Goal: Task Accomplishment & Management: Use online tool/utility

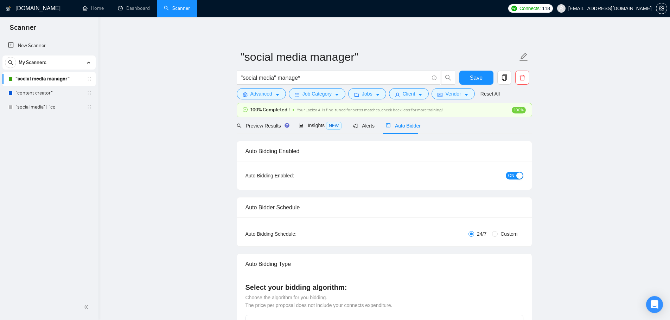
click at [392, 127] on span "Auto Bidder" at bounding box center [403, 126] width 35 height 6
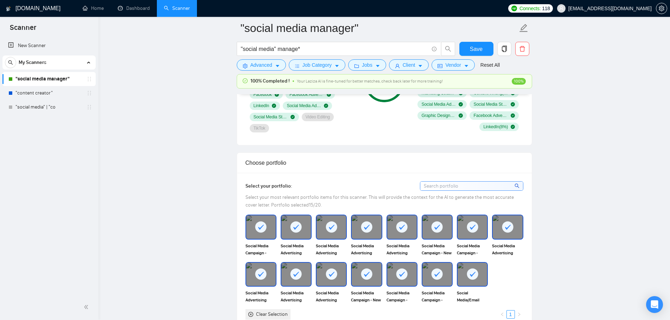
scroll to position [422, 0]
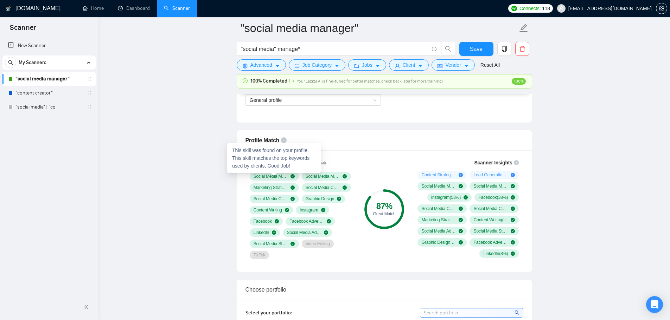
click at [272, 177] on span "Social Media Marketing" at bounding box center [270, 177] width 34 height 6
click at [264, 175] on span "Social Media Marketing" at bounding box center [270, 177] width 34 height 6
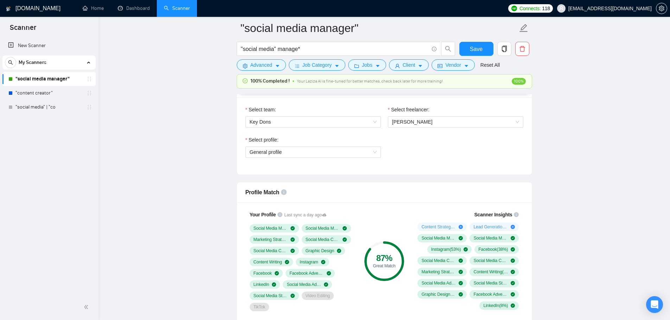
scroll to position [316, 0]
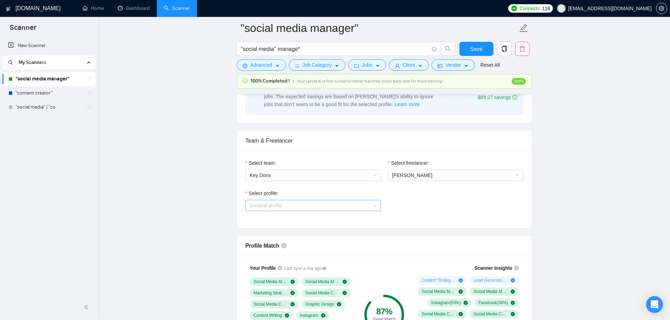
click at [356, 209] on span "General profile" at bounding box center [313, 205] width 127 height 11
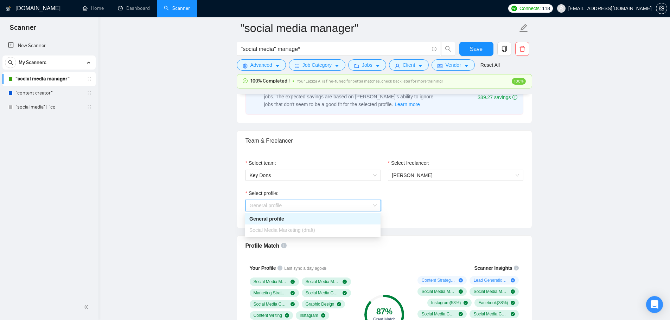
click at [356, 209] on span "General profile" at bounding box center [313, 205] width 127 height 11
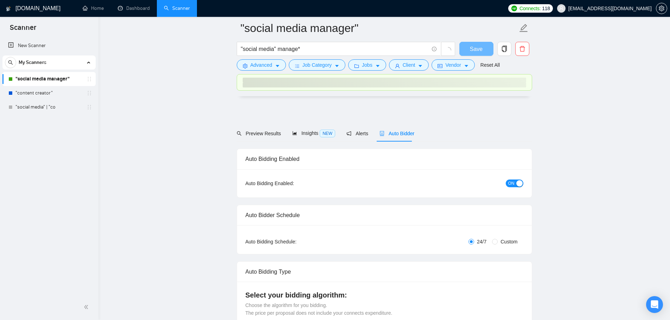
scroll to position [316, 0]
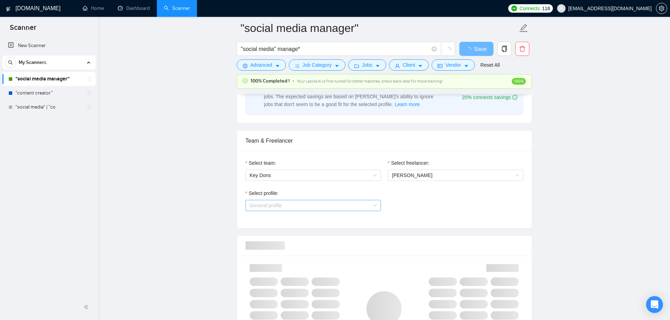
click at [294, 208] on span "General profile" at bounding box center [313, 205] width 127 height 11
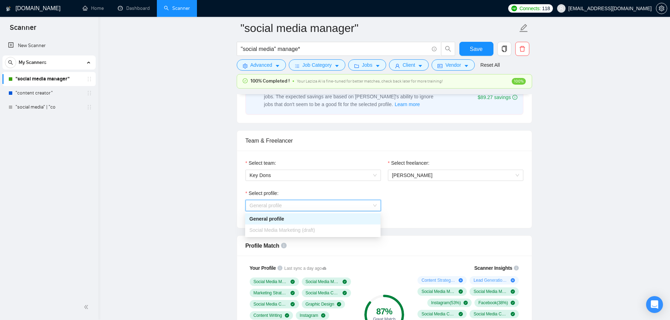
click at [296, 232] on span "Social Media Marketing (draft)" at bounding box center [282, 230] width 66 height 6
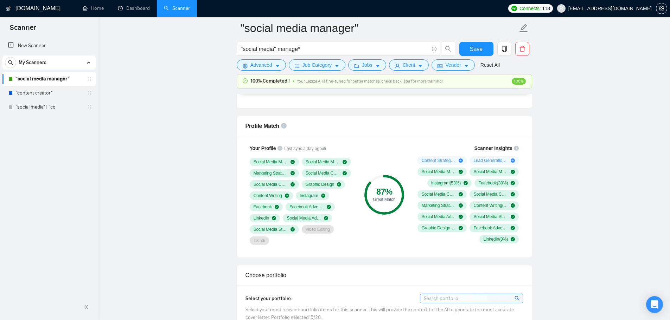
scroll to position [492, 0]
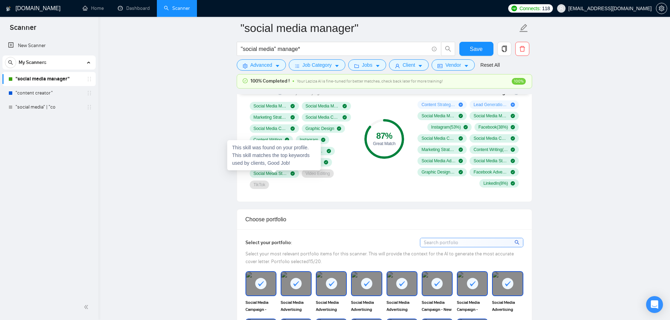
scroll to position [352, 0]
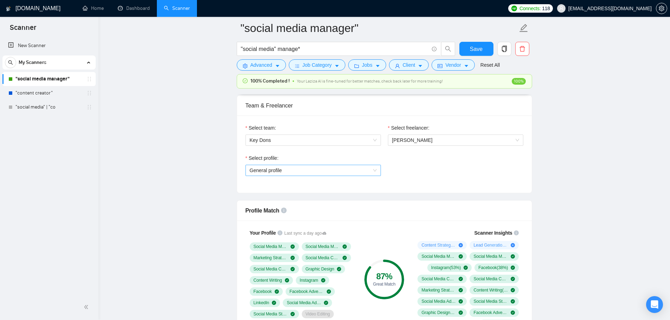
click at [306, 173] on span "General profile" at bounding box center [313, 170] width 127 height 11
click at [304, 196] on span "Social Media Marketing (draft)" at bounding box center [282, 195] width 66 height 6
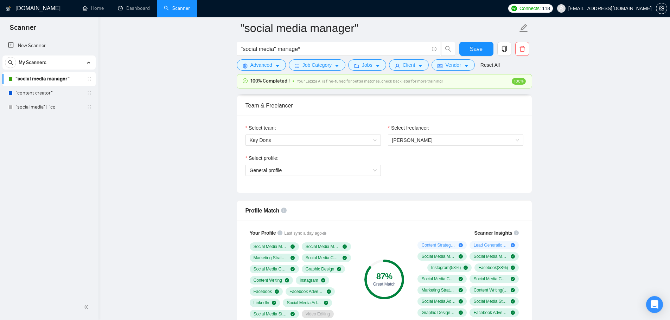
click at [261, 163] on div "Select profile:" at bounding box center [312, 159] width 135 height 11
click at [262, 167] on span "General profile" at bounding box center [313, 170] width 127 height 11
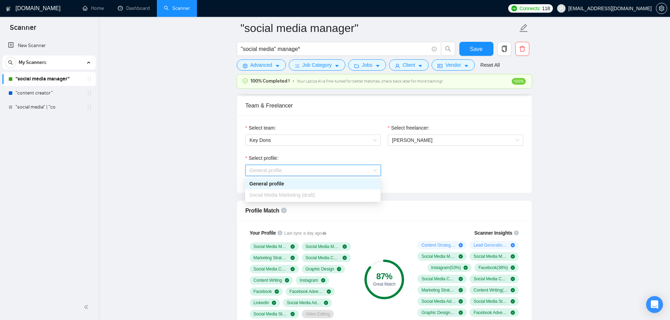
click at [266, 197] on span "Social Media Marketing (draft)" at bounding box center [282, 195] width 66 height 6
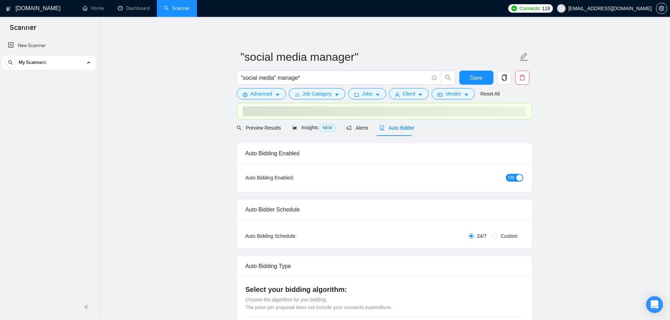
checkbox input "true"
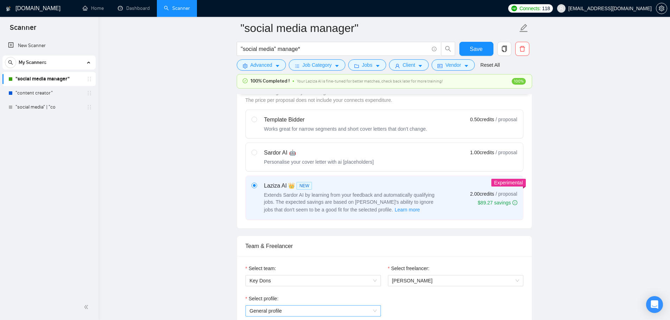
scroll to position [316, 0]
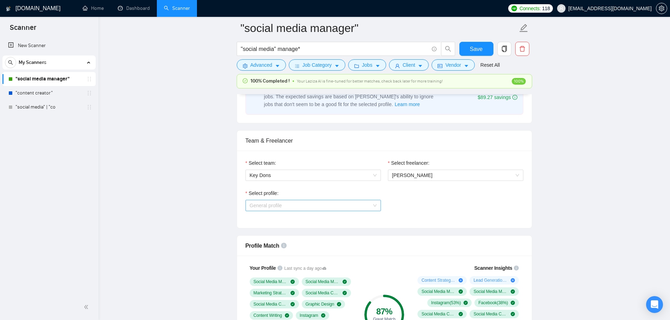
click at [283, 210] on span "General profile" at bounding box center [313, 205] width 127 height 11
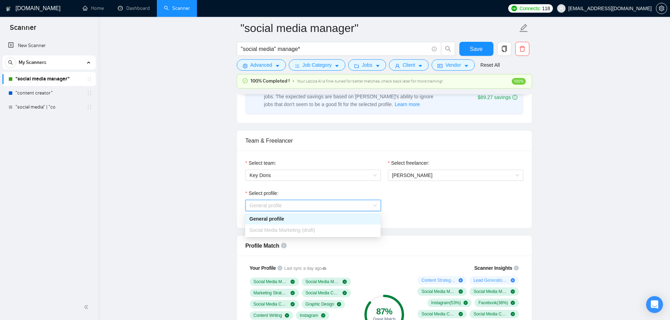
click at [280, 230] on span "Social Media Marketing (draft)" at bounding box center [282, 230] width 66 height 6
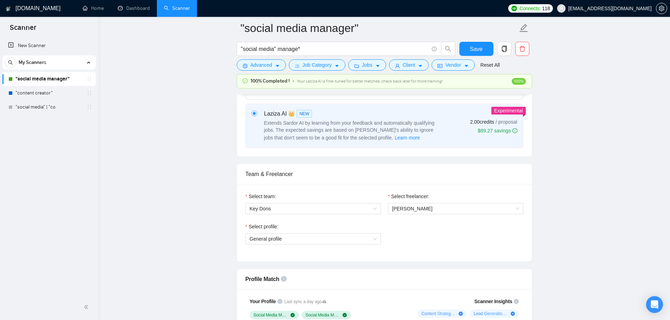
scroll to position [281, 0]
click at [254, 176] on div "Team & Freelancer" at bounding box center [384, 176] width 278 height 20
drag, startPoint x: 254, startPoint y: 176, endPoint x: 231, endPoint y: 178, distance: 23.2
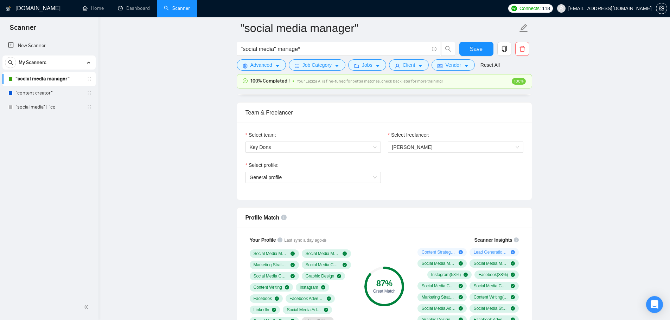
scroll to position [422, 0]
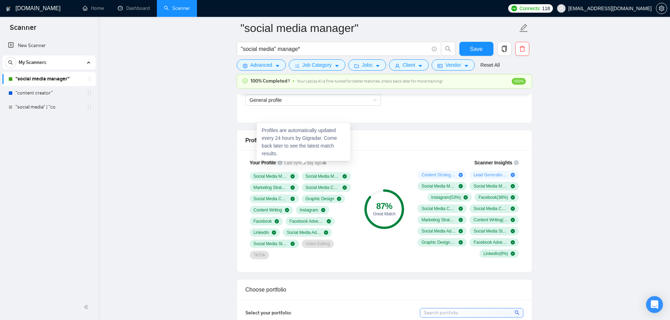
click at [312, 161] on span "Last sync a day ago" at bounding box center [305, 163] width 42 height 7
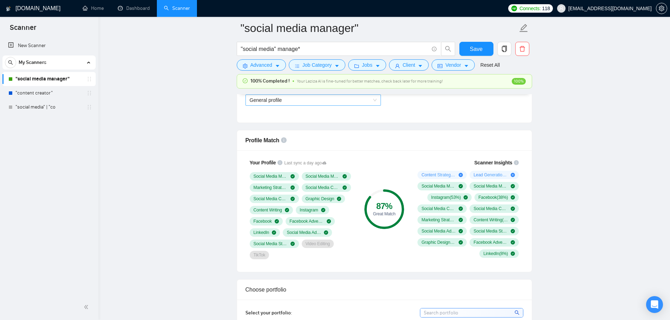
click at [309, 105] on span "General profile" at bounding box center [313, 100] width 127 height 11
click at [299, 129] on div "Social Media Marketing (draft)" at bounding box center [312, 124] width 135 height 11
click at [54, 96] on link ""content creator"" at bounding box center [48, 93] width 67 height 14
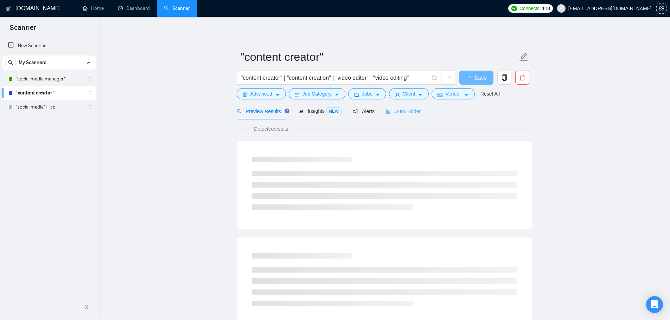
click at [402, 115] on div "Auto Bidder" at bounding box center [403, 111] width 35 height 17
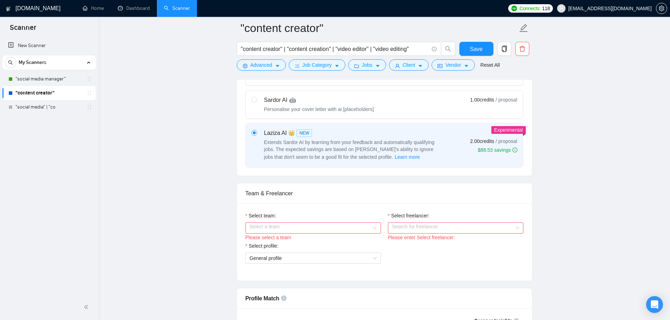
scroll to position [352, 0]
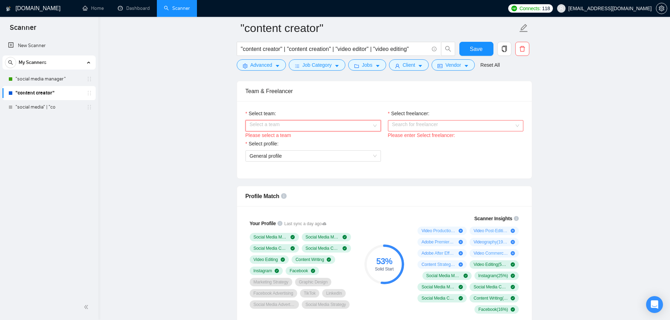
click at [297, 129] on input "Select team:" at bounding box center [311, 126] width 122 height 11
click at [293, 140] on div "Key Dons" at bounding box center [312, 139] width 127 height 8
click at [425, 124] on input "Select freelancer:" at bounding box center [453, 126] width 122 height 11
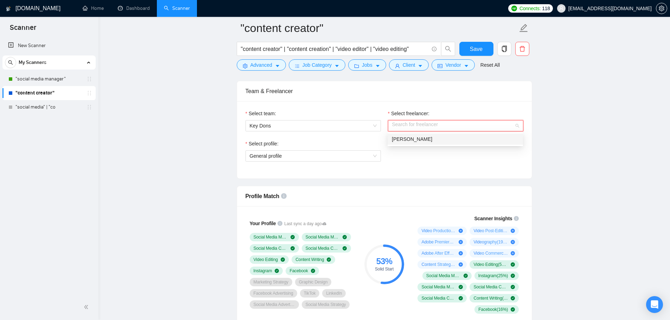
click at [415, 140] on span "[PERSON_NAME]" at bounding box center [412, 139] width 40 height 6
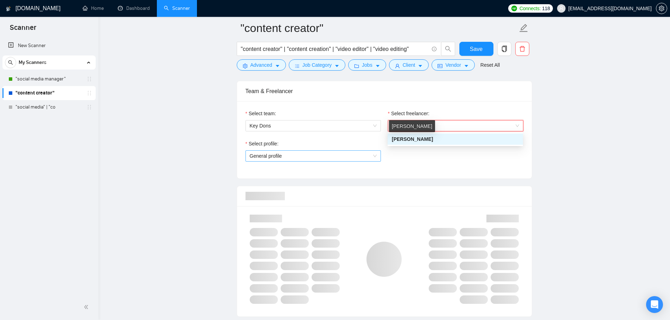
click at [350, 153] on span "General profile" at bounding box center [313, 156] width 127 height 11
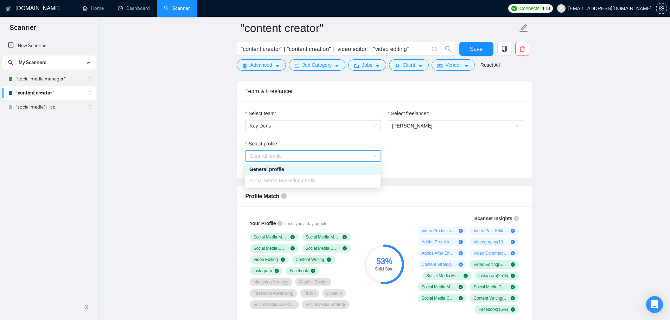
click at [317, 181] on div "Social Media Marketing (draft)" at bounding box center [312, 181] width 127 height 8
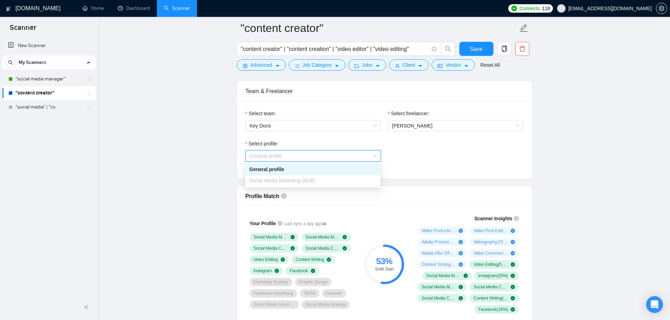
click at [317, 181] on div "Social Media Marketing (draft)" at bounding box center [312, 181] width 127 height 8
click at [444, 160] on div "Select profile: General profile General profile" at bounding box center [384, 155] width 285 height 30
click at [308, 156] on span "General profile" at bounding box center [313, 156] width 127 height 11
click at [303, 182] on span "Social Media Marketing (draft)" at bounding box center [282, 181] width 66 height 6
click at [304, 182] on span "Social Media Marketing (draft)" at bounding box center [282, 181] width 66 height 6
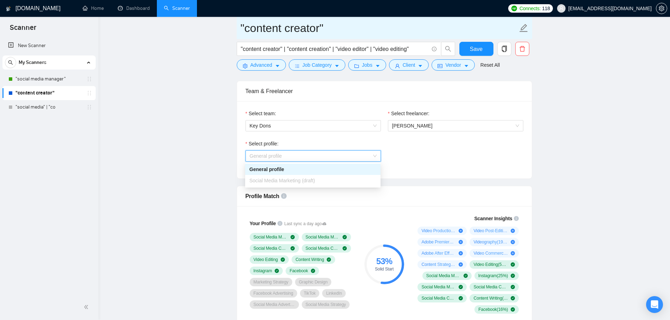
drag, startPoint x: 67, startPoint y: 77, endPoint x: 375, endPoint y: 31, distance: 312.1
click at [67, 77] on link ""social media manager"" at bounding box center [48, 79] width 67 height 14
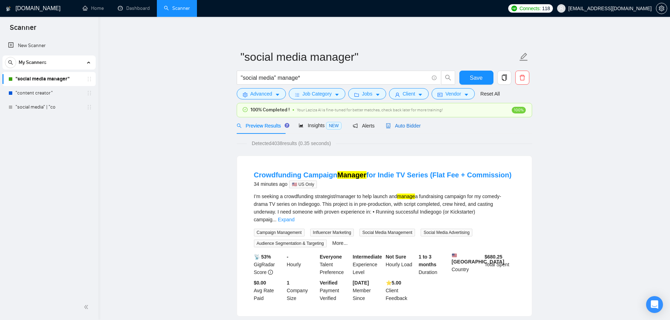
click at [411, 128] on span "Auto Bidder" at bounding box center [403, 126] width 35 height 6
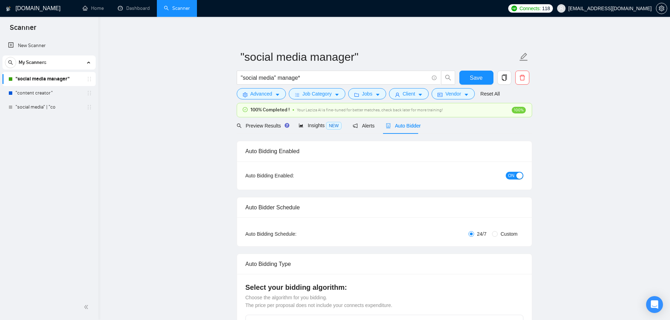
checkbox input "true"
click at [310, 126] on span "Insights NEW" at bounding box center [320, 126] width 43 height 6
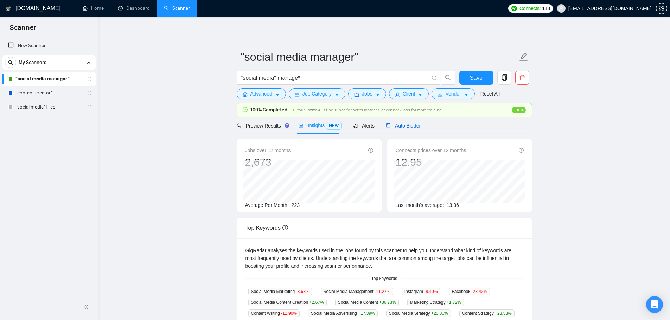
click at [416, 129] on span "Auto Bidder" at bounding box center [403, 126] width 35 height 6
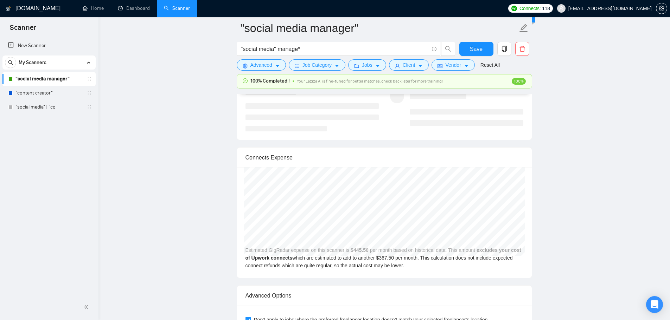
scroll to position [1512, 0]
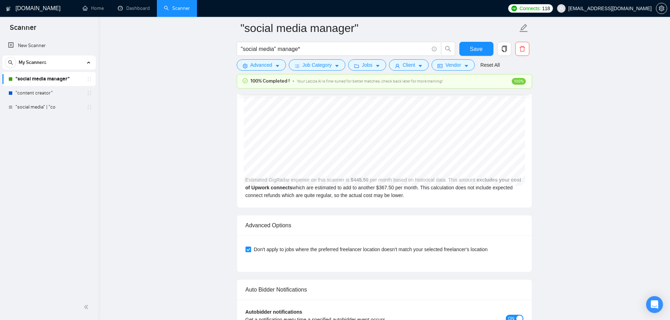
click at [309, 206] on div "Estimated GigRadar expense on this scanner is $ 445.50 per month based on histo…" at bounding box center [384, 152] width 295 height 110
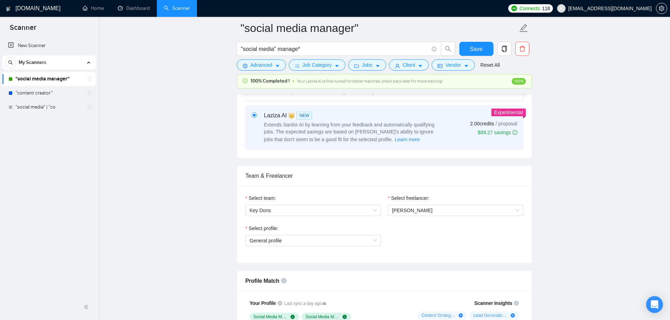
scroll to position [246, 0]
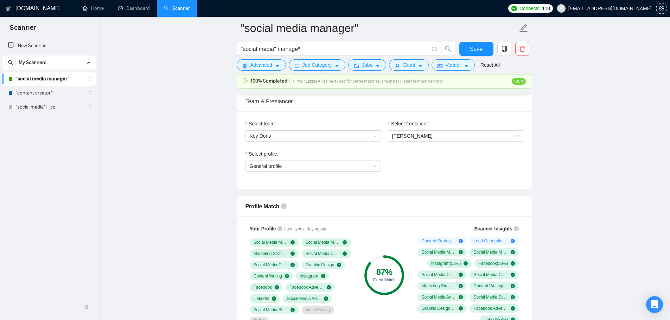
scroll to position [352, 0]
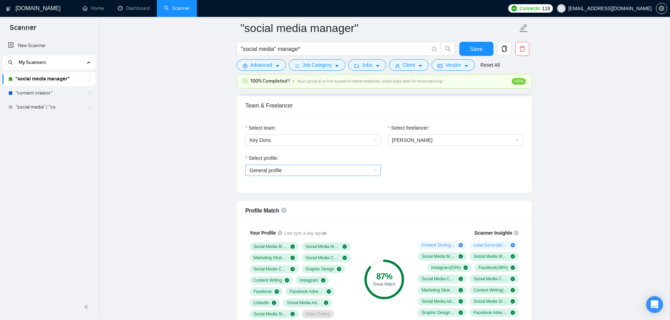
click at [305, 170] on span "General profile" at bounding box center [313, 170] width 127 height 11
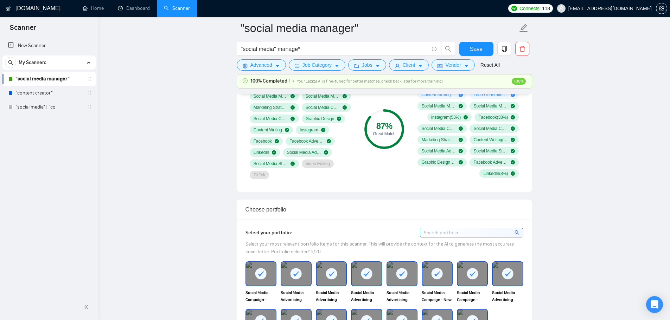
scroll to position [457, 0]
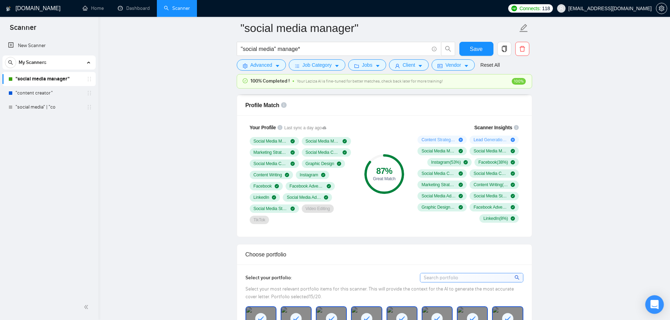
click at [652, 304] on icon "Open Intercom Messenger" at bounding box center [654, 304] width 8 height 9
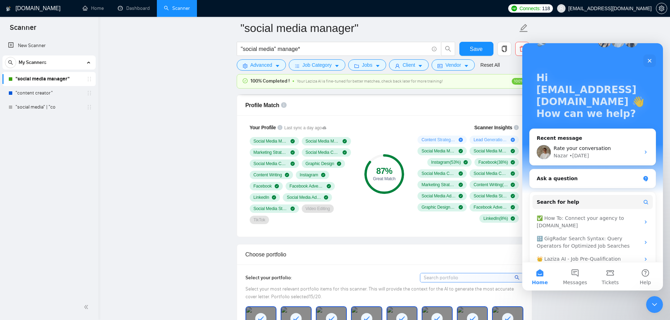
scroll to position [44, 0]
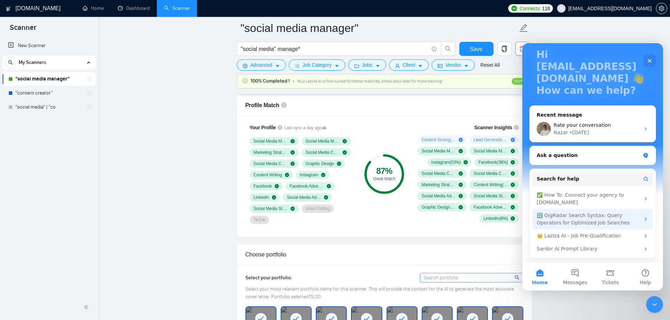
click at [554, 220] on div "🔠 GigRadar Search Syntax: Query Operators for Optimized Job Searches" at bounding box center [588, 219] width 103 height 15
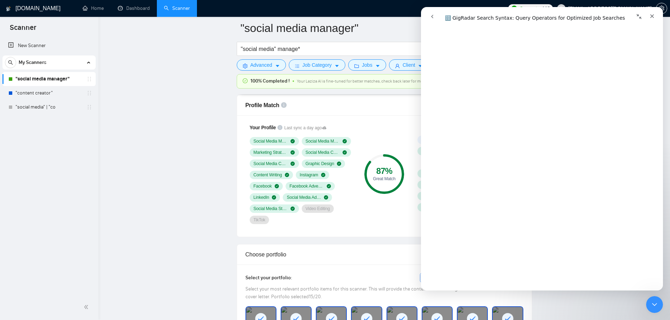
scroll to position [774, 0]
click at [280, 51] on input ""social media" manage*" at bounding box center [335, 49] width 188 height 9
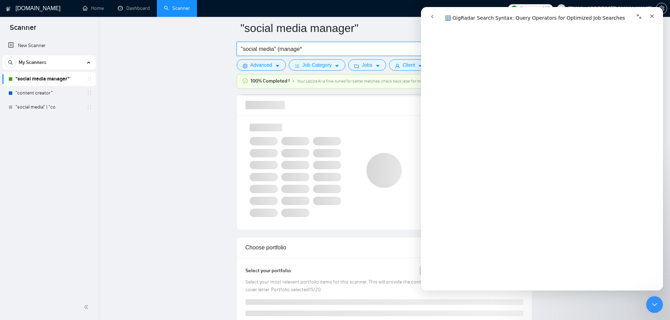
click at [309, 46] on input ""social media" (manage*" at bounding box center [335, 49] width 188 height 9
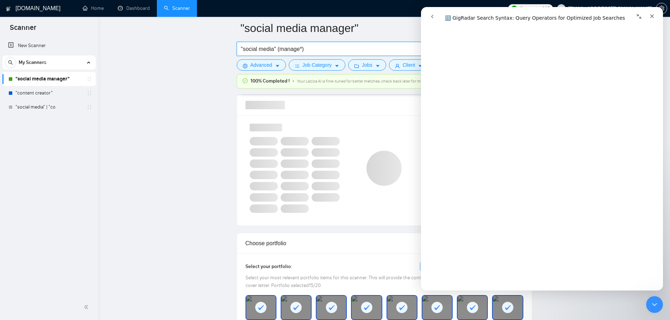
click at [655, 16] on div "Close" at bounding box center [652, 16] width 13 height 13
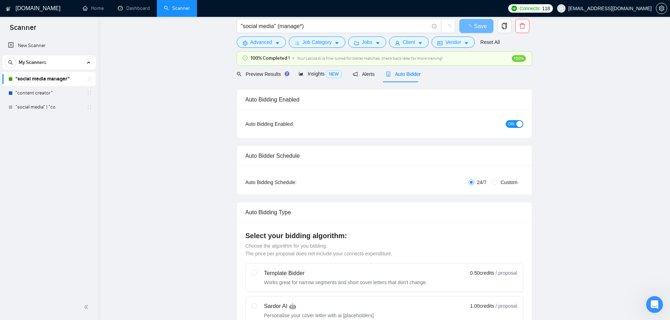
scroll to position [0, 0]
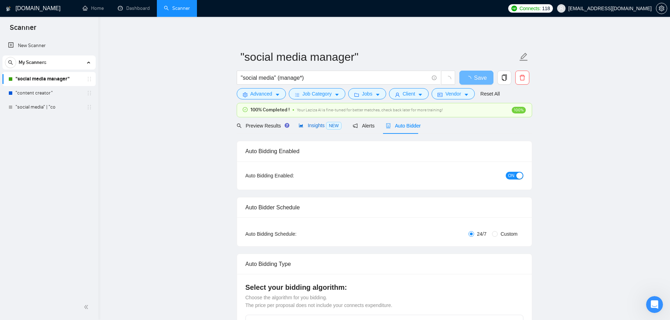
click at [313, 128] on span "Insights NEW" at bounding box center [320, 126] width 43 height 6
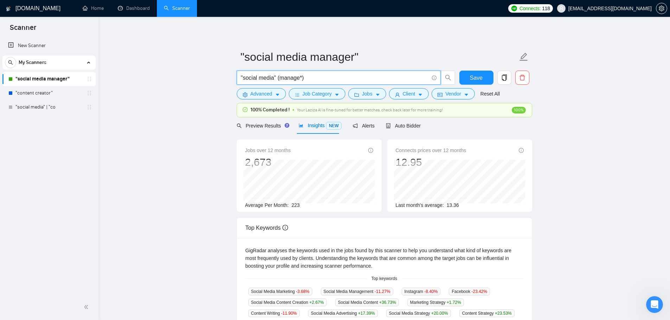
click at [314, 79] on input ""social media" (manage*)" at bounding box center [335, 77] width 188 height 9
click at [280, 79] on input ""social media" (manage*" at bounding box center [335, 77] width 188 height 9
type input ""social media" manage*"
click at [173, 111] on main ""social media manager" "social media" manage* Save Advanced Job Category Jobs C…" at bounding box center [384, 276] width 549 height 497
click at [57, 93] on link ""content creator"" at bounding box center [48, 93] width 67 height 14
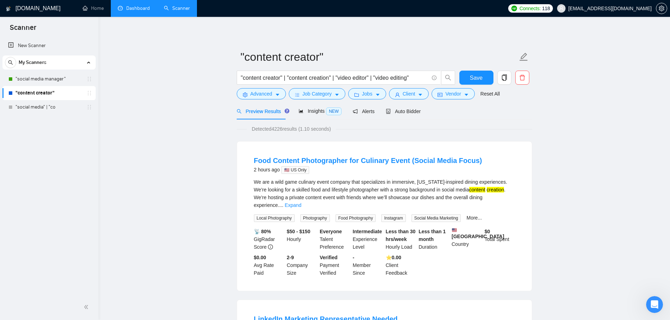
click at [133, 11] on link "Dashboard" at bounding box center [134, 8] width 32 height 6
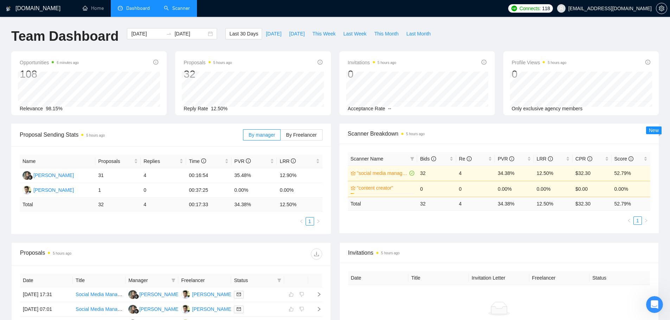
click at [180, 11] on link "Scanner" at bounding box center [177, 8] width 26 height 6
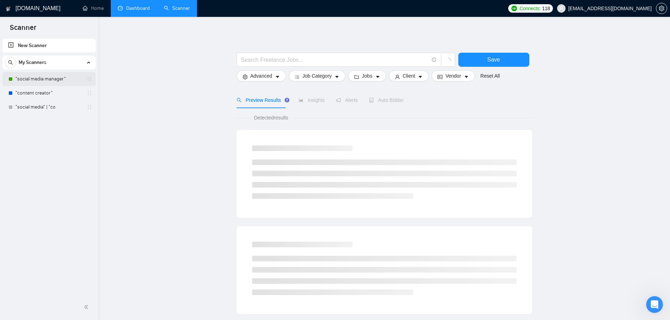
click at [38, 81] on link ""social media manager"" at bounding box center [48, 79] width 67 height 14
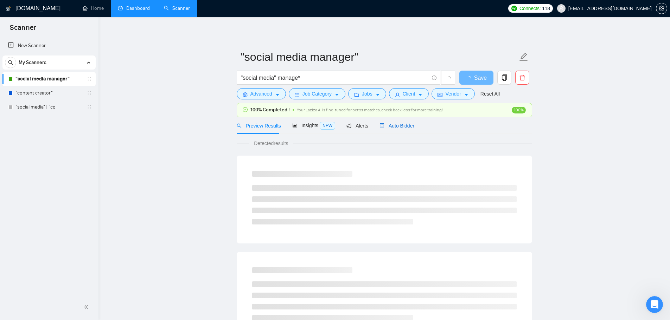
drag, startPoint x: 404, startPoint y: 127, endPoint x: 346, endPoint y: 138, distance: 59.0
click at [404, 127] on span "Auto Bidder" at bounding box center [396, 126] width 35 height 6
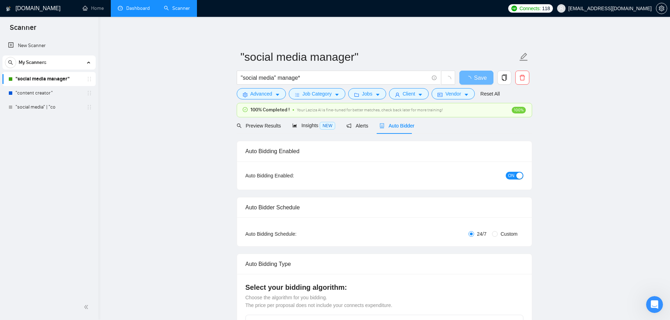
checkbox input "true"
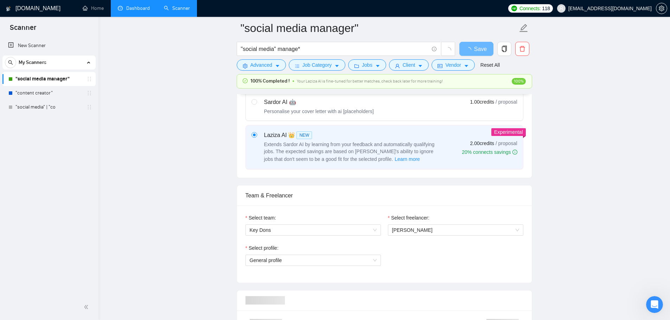
scroll to position [387, 0]
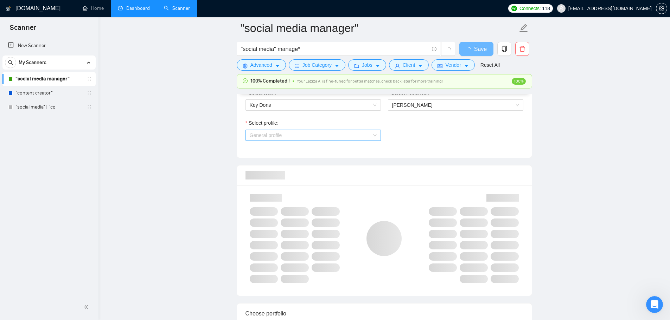
click at [307, 136] on span "General profile" at bounding box center [313, 135] width 127 height 11
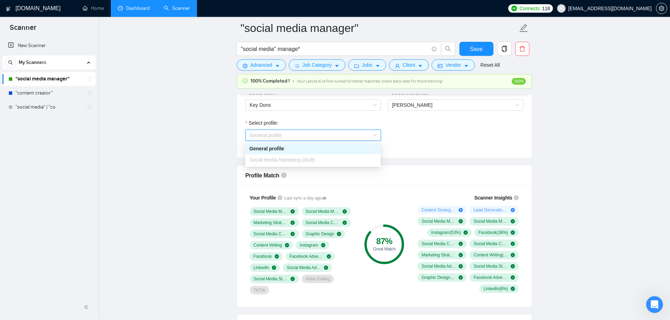
click at [307, 136] on span "General profile" at bounding box center [313, 135] width 127 height 11
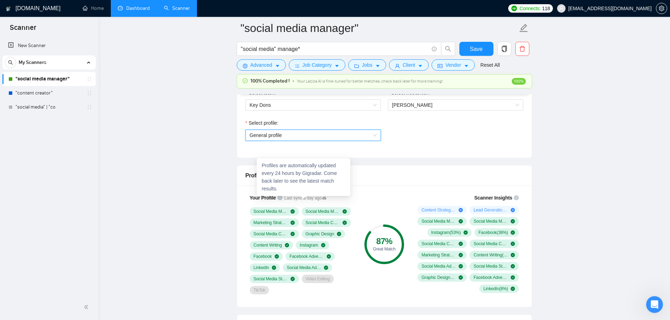
click at [322, 198] on icon at bounding box center [324, 198] width 4 height 3
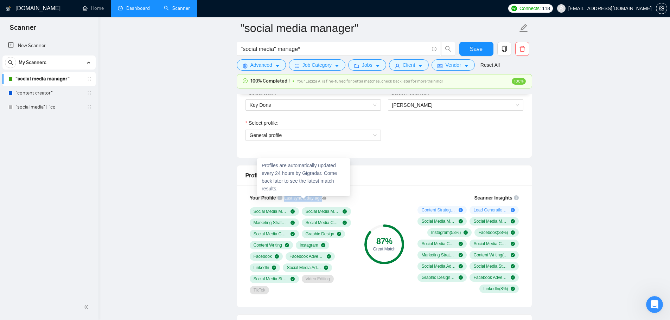
click at [322, 198] on icon at bounding box center [324, 198] width 4 height 3
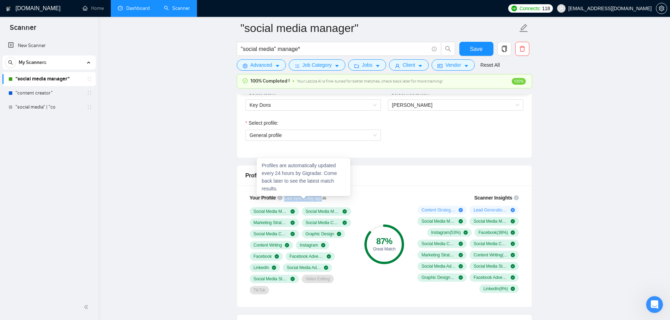
click at [322, 198] on icon at bounding box center [324, 198] width 4 height 3
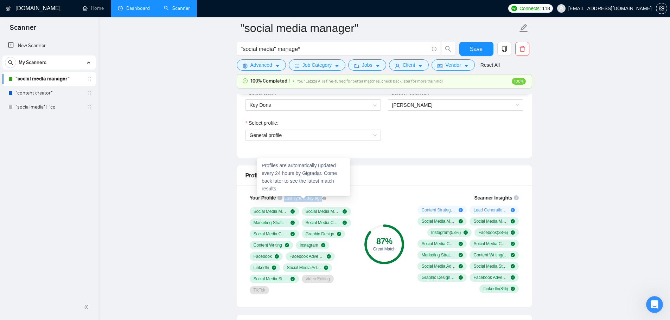
click at [322, 198] on icon at bounding box center [324, 198] width 4 height 3
click at [55, 98] on link ""content creator"" at bounding box center [48, 93] width 67 height 14
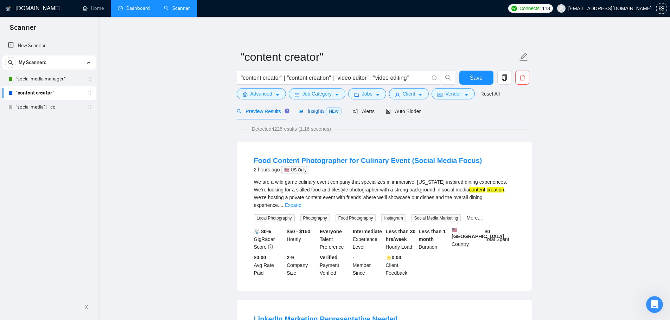
click at [326, 113] on span "NEW" at bounding box center [333, 112] width 15 height 8
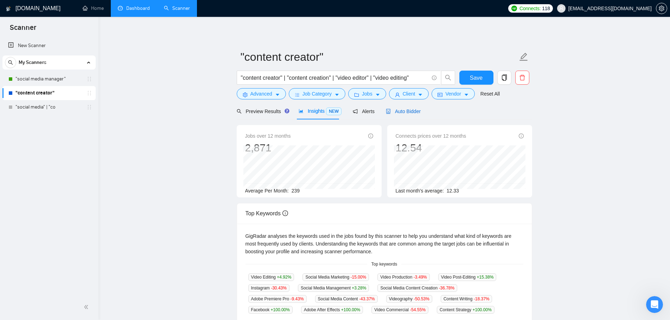
click at [405, 110] on span "Auto Bidder" at bounding box center [403, 112] width 35 height 6
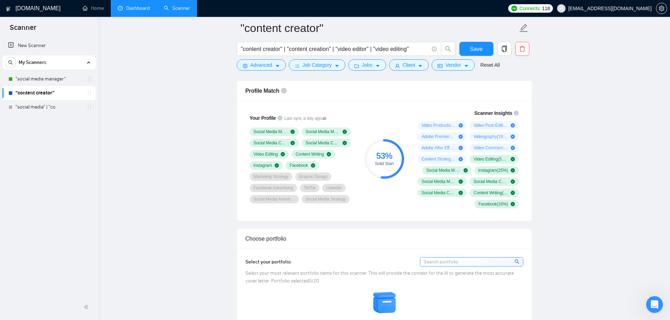
scroll to position [316, 0]
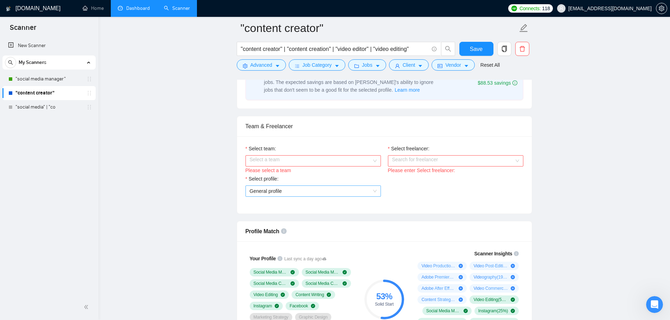
click at [317, 191] on span "General profile" at bounding box center [313, 191] width 127 height 11
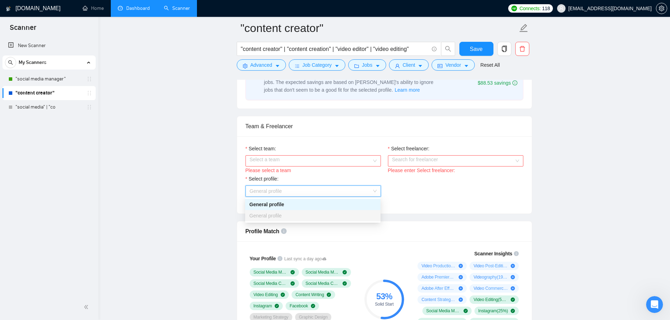
click at [317, 191] on span "General profile" at bounding box center [313, 191] width 127 height 11
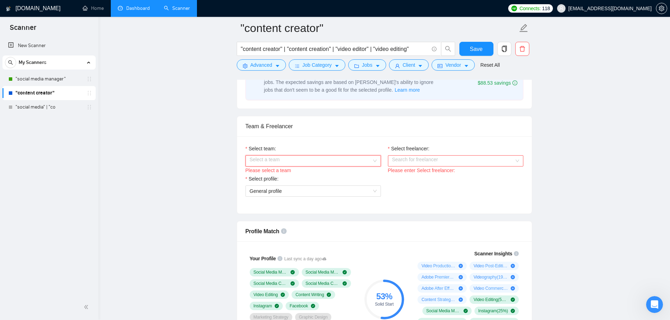
click at [307, 159] on input "Select team:" at bounding box center [311, 161] width 122 height 11
click at [436, 198] on div "Select profile: General profile" at bounding box center [384, 190] width 285 height 30
click at [65, 81] on link ""social media manager"" at bounding box center [48, 79] width 67 height 14
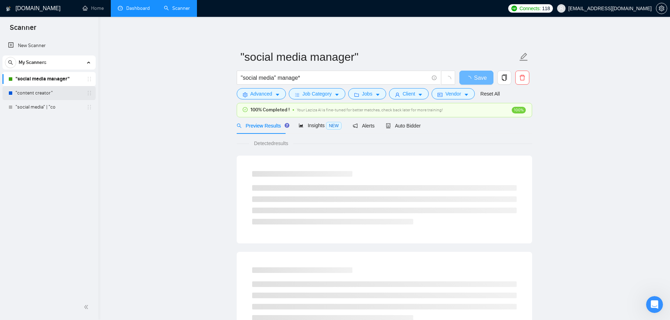
click at [69, 87] on link ""content creator"" at bounding box center [48, 93] width 67 height 14
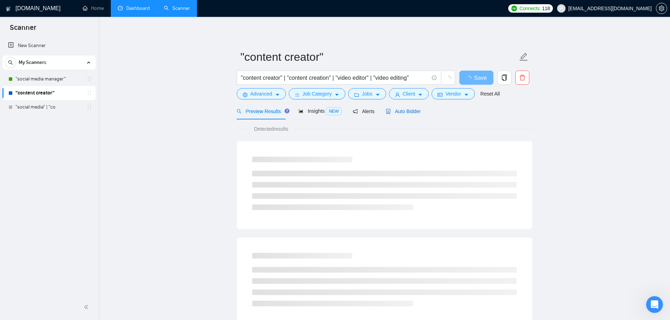
click at [404, 109] on span "Auto Bidder" at bounding box center [403, 112] width 35 height 6
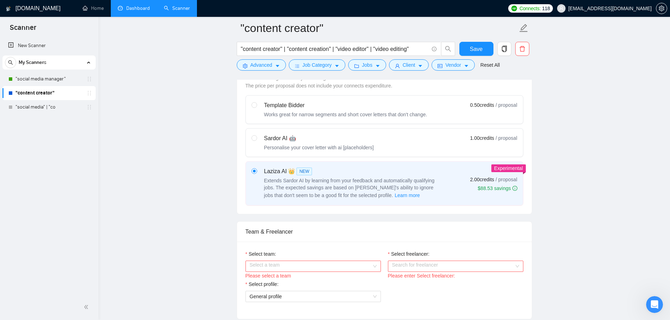
scroll to position [387, 0]
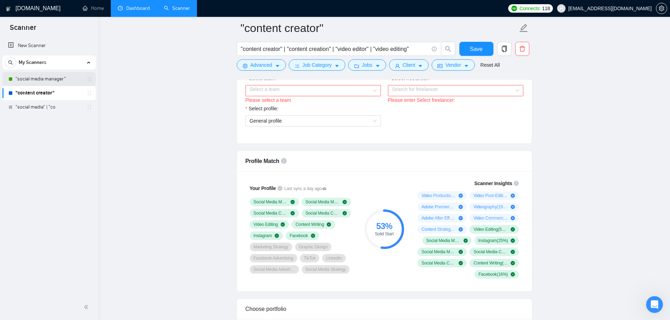
click at [46, 77] on link ""social media manager"" at bounding box center [48, 79] width 67 height 14
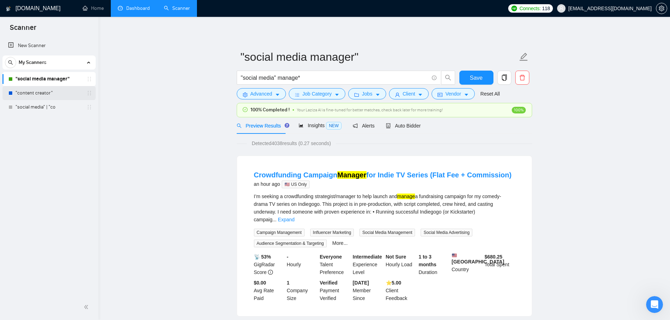
click at [58, 94] on link ""content creator"" at bounding box center [48, 93] width 67 height 14
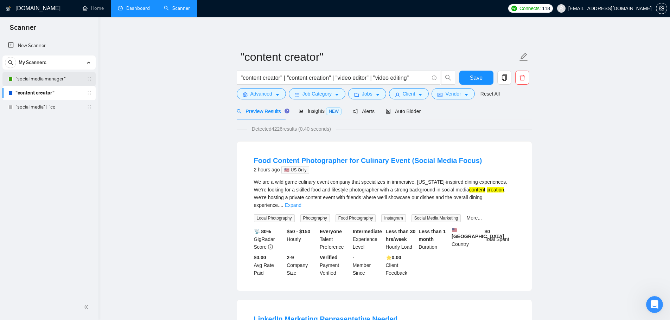
click at [64, 80] on link ""social media manager"" at bounding box center [48, 79] width 67 height 14
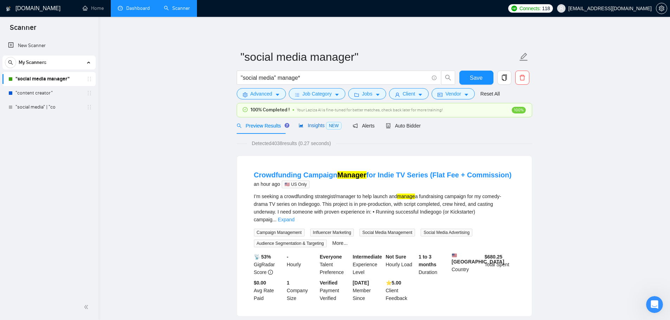
click at [330, 123] on span "NEW" at bounding box center [333, 126] width 15 height 8
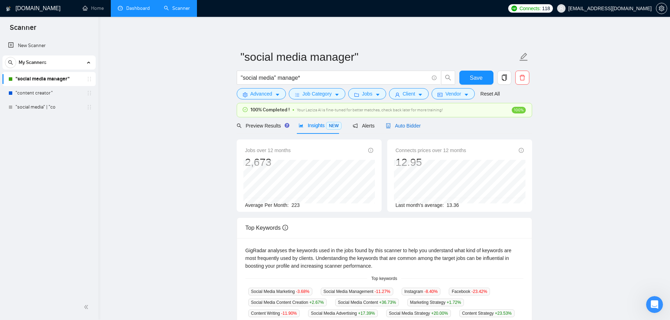
click at [400, 128] on span "Auto Bidder" at bounding box center [403, 126] width 35 height 6
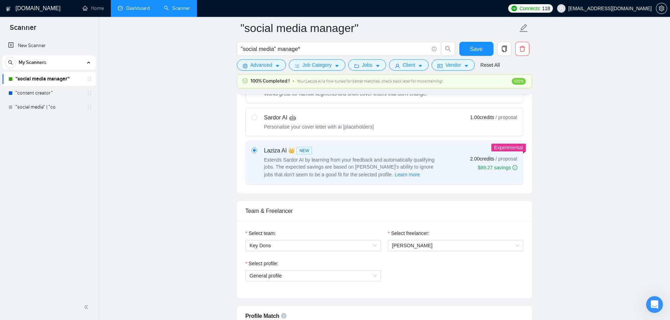
scroll to position [387, 0]
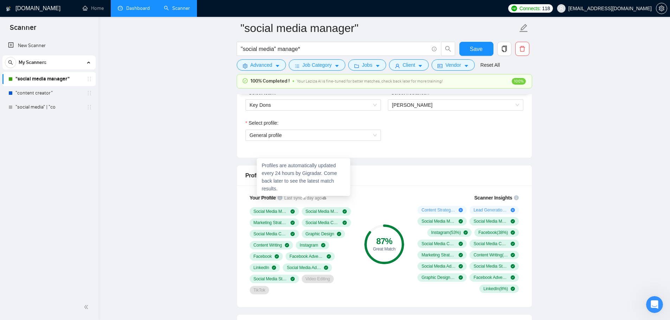
click at [322, 198] on icon at bounding box center [324, 198] width 4 height 3
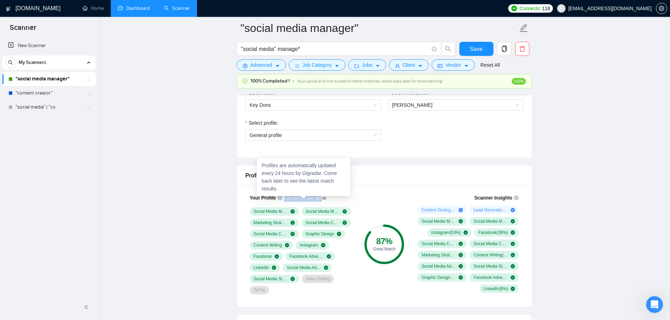
click at [322, 198] on icon at bounding box center [324, 198] width 4 height 3
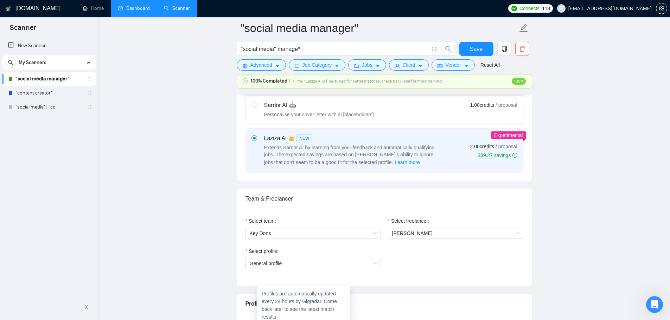
scroll to position [211, 0]
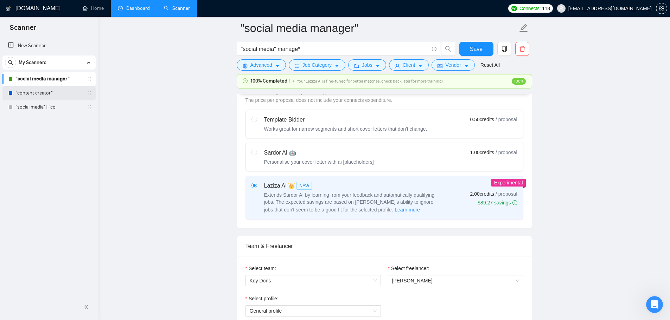
click at [58, 95] on link ""content creator"" at bounding box center [48, 93] width 67 height 14
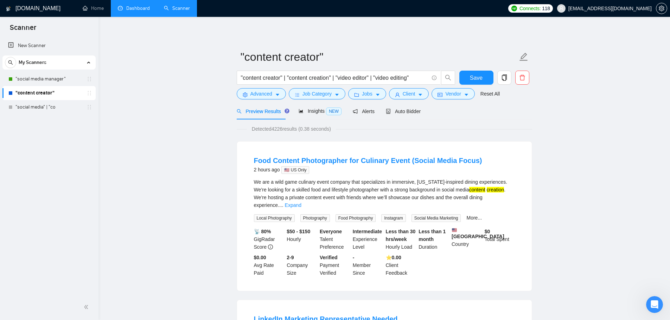
click at [381, 111] on div "Preview Results Insights NEW Alerts Auto Bidder" at bounding box center [329, 111] width 184 height 17
click at [389, 114] on span "Auto Bidder" at bounding box center [403, 112] width 35 height 6
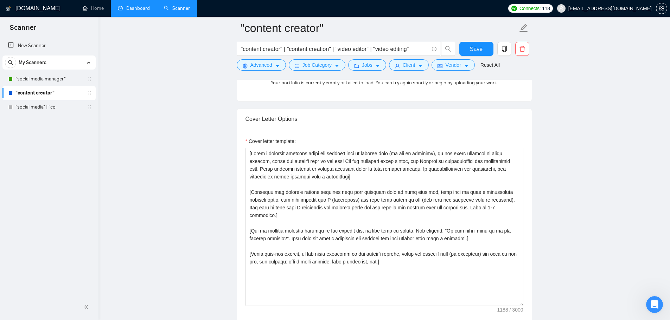
scroll to position [738, 0]
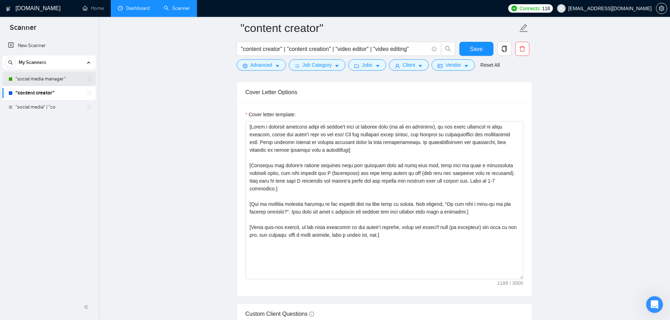
click at [57, 81] on link ""social media manager"" at bounding box center [48, 79] width 67 height 14
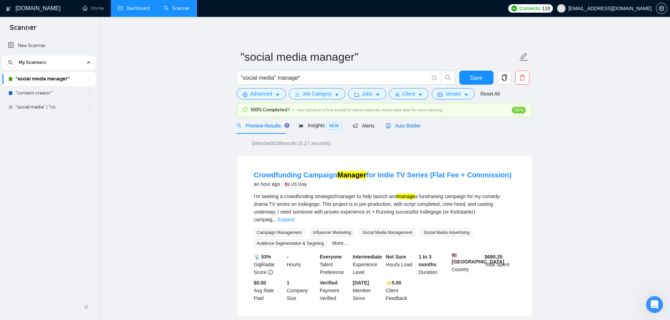
click at [406, 127] on span "Auto Bidder" at bounding box center [403, 126] width 35 height 6
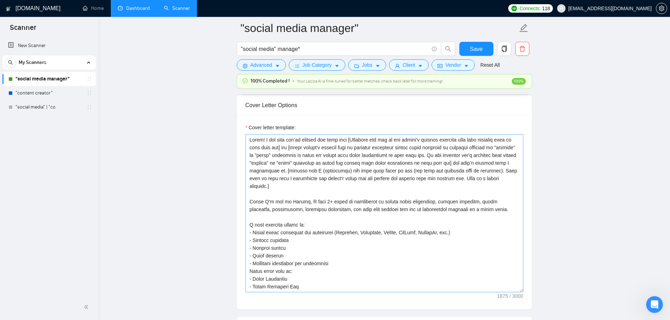
scroll to position [774, 0]
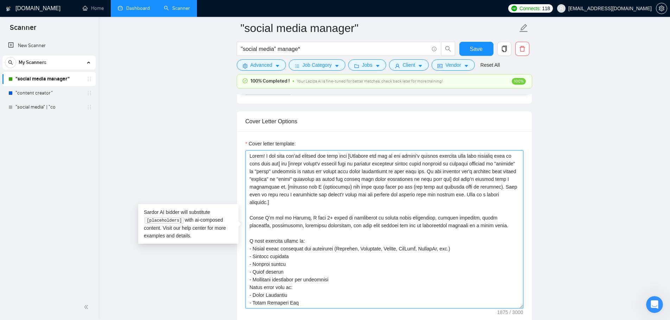
drag, startPoint x: 326, startPoint y: 187, endPoint x: 347, endPoint y: 187, distance: 20.7
click at [347, 187] on textarea "Cover letter template:" at bounding box center [384, 229] width 278 height 158
click at [367, 187] on textarea "Cover letter template:" at bounding box center [384, 229] width 278 height 158
click at [326, 218] on textarea "Cover letter template:" at bounding box center [384, 229] width 278 height 158
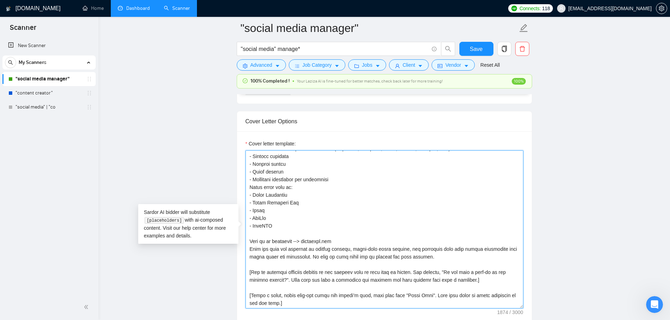
scroll to position [101, 0]
drag, startPoint x: 251, startPoint y: 156, endPoint x: 294, endPoint y: 302, distance: 152.3
click at [294, 302] on textarea "Cover letter template:" at bounding box center [384, 229] width 278 height 158
type textarea "Hello! I see that you’re looking for help with [Identify the two of the client'…"
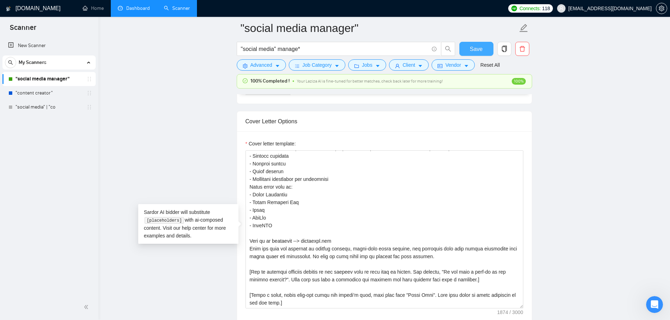
click at [474, 46] on span "Save" at bounding box center [476, 49] width 13 height 9
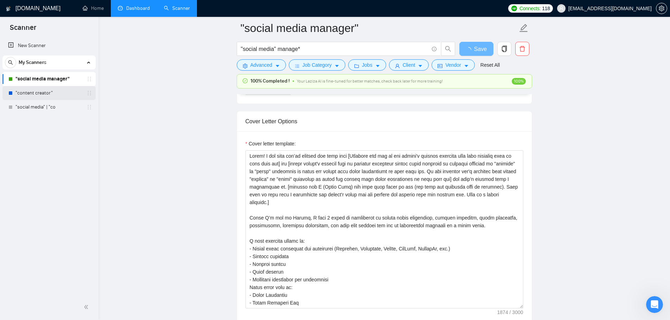
click at [44, 92] on link ""content creator"" at bounding box center [48, 93] width 67 height 14
click at [47, 93] on link ""content creator"" at bounding box center [48, 93] width 67 height 14
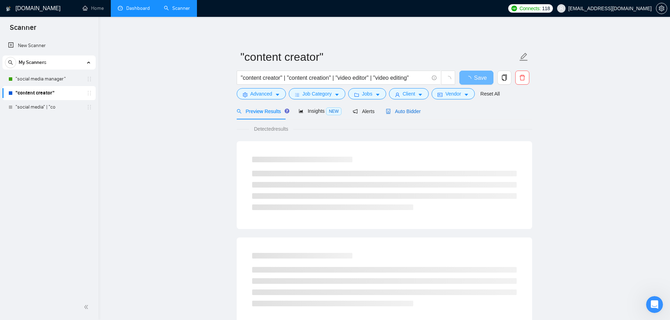
click at [390, 111] on span "Auto Bidder" at bounding box center [403, 112] width 35 height 6
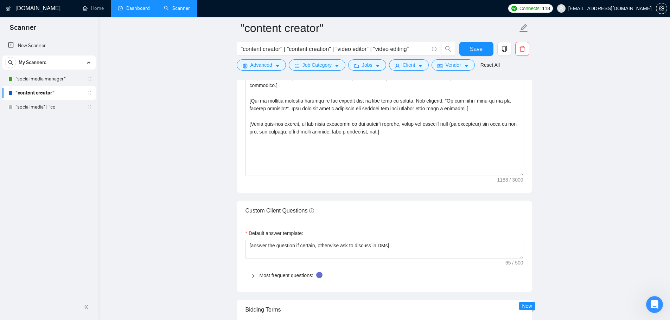
scroll to position [844, 0]
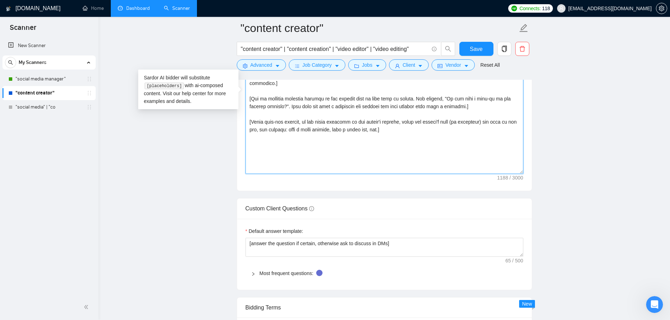
drag, startPoint x: 399, startPoint y: 131, endPoint x: 187, endPoint y: 49, distance: 227.7
click at [187, 49] on main ""content creator" "content creator" | "content creation" | "video editor" | "vi…" at bounding box center [384, 120] width 549 height 1873
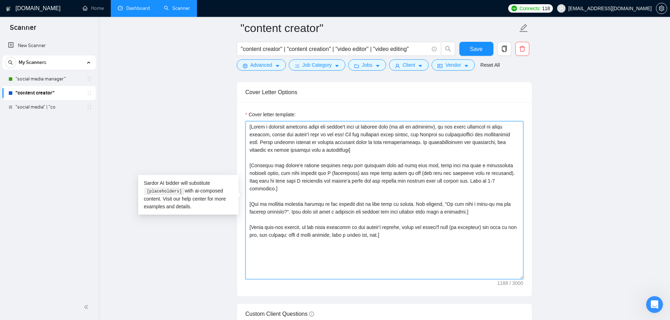
click at [389, 226] on textarea "Cover letter template:" at bounding box center [384, 200] width 278 height 158
click at [389, 227] on textarea "Cover letter template:" at bounding box center [384, 200] width 278 height 158
drag, startPoint x: 386, startPoint y: 228, endPoint x: 216, endPoint y: 110, distance: 206.8
click at [216, 110] on main ""content creator" "content creator" | "content creation" | "video editor" | "vi…" at bounding box center [384, 226] width 549 height 1873
paste textarea "Hello! I see that you’re looking for help with [Identify the two of the client'…"
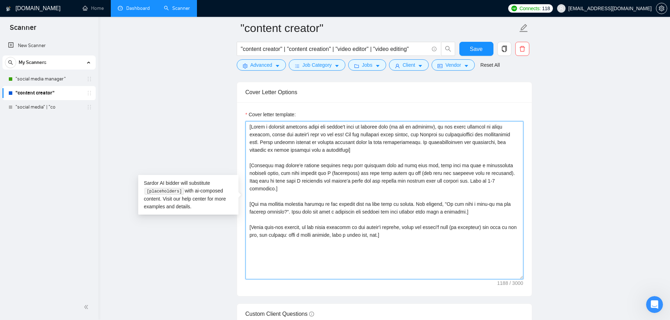
type textarea "Hello! I see that you’re looking for help with [Identify the two of the client'…"
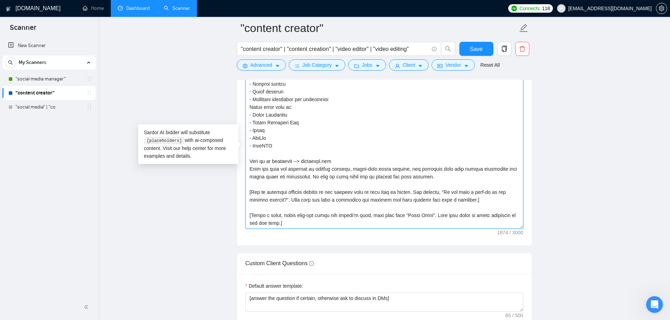
scroll to position [879, 0]
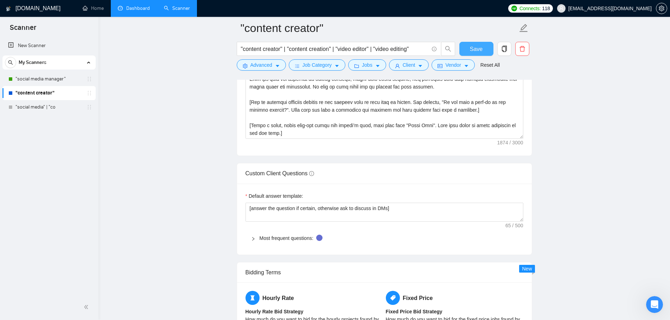
click at [471, 51] on span "Save" at bounding box center [476, 49] width 13 height 9
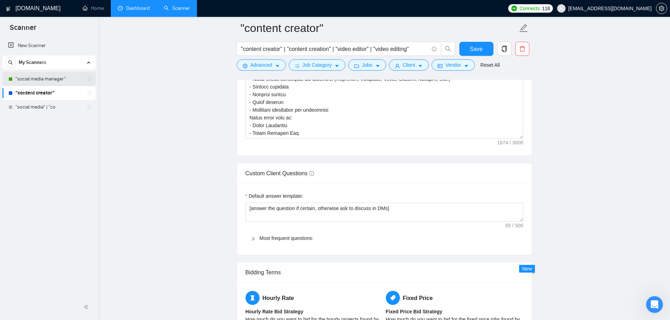
click at [46, 80] on link ""social media manager"" at bounding box center [48, 79] width 67 height 14
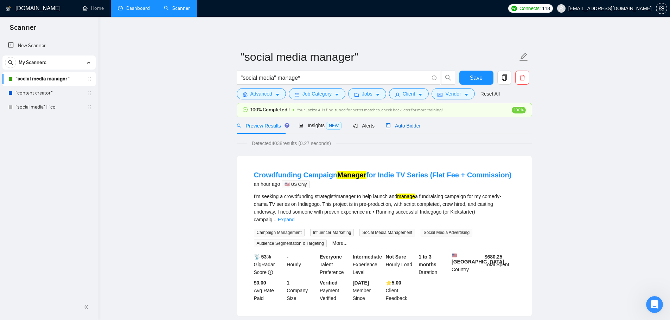
click at [392, 124] on span "Auto Bidder" at bounding box center [403, 126] width 35 height 6
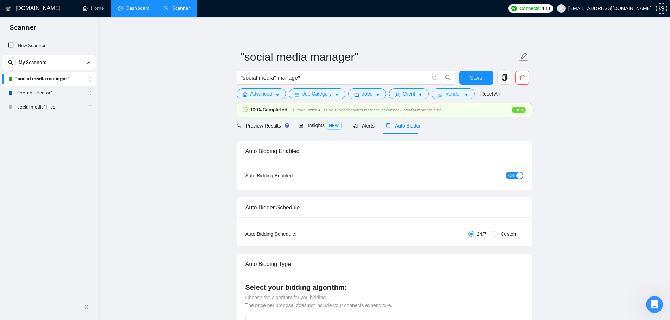
checkbox input "true"
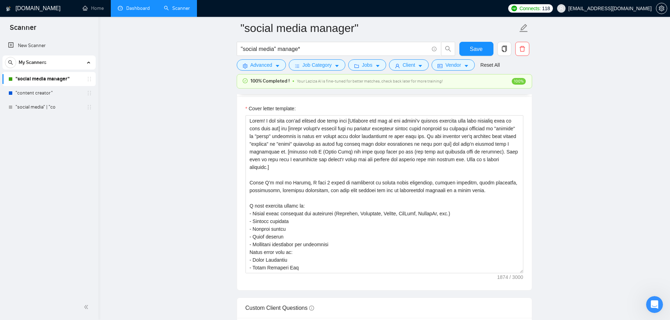
scroll to position [879, 0]
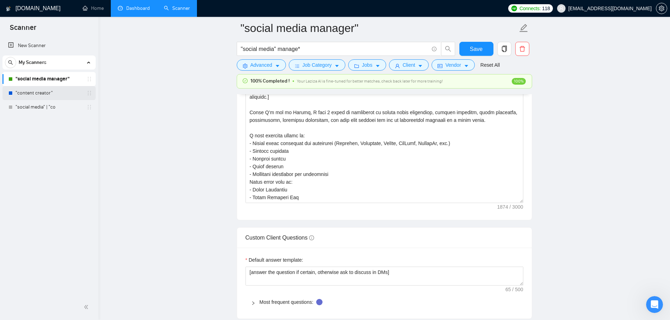
click at [43, 90] on link ""content creator"" at bounding box center [48, 93] width 67 height 14
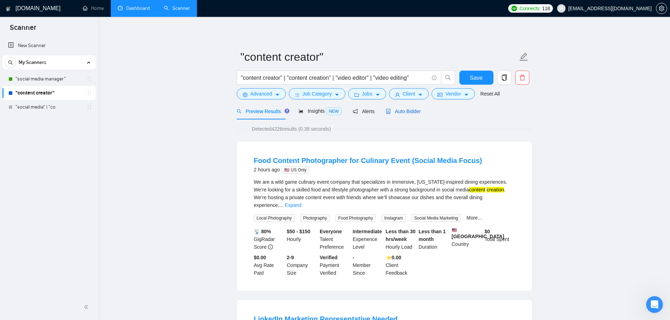
click at [409, 114] on span "Auto Bidder" at bounding box center [403, 112] width 35 height 6
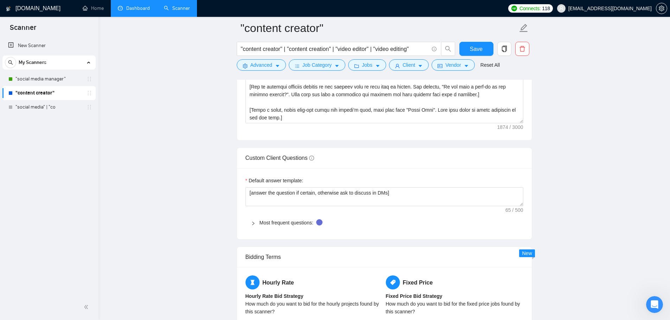
scroll to position [892, 0]
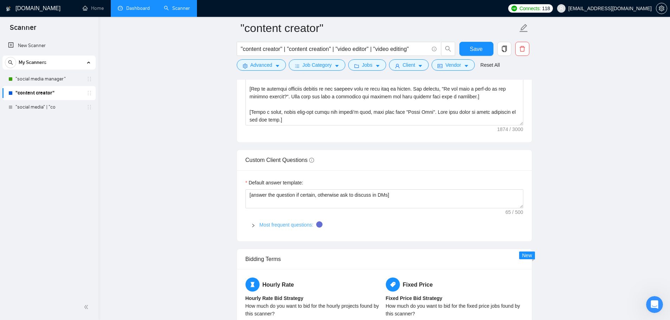
click at [279, 226] on link "Most frequent questions:" at bounding box center [286, 225] width 54 height 6
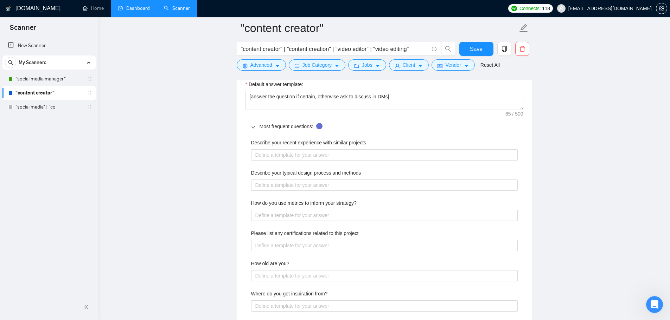
scroll to position [1033, 0]
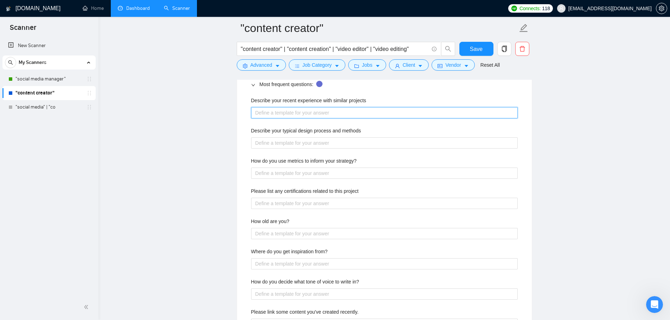
click at [301, 116] on projects "Describe your recent experience with similar projects" at bounding box center [384, 112] width 267 height 11
paste projects "Most recently, I led end-to-end marketing strategy for [PERSON_NAME] Medical Gr…"
type projects "Most recently, I led end-to-end marketing strategy for [PERSON_NAME] Medical Gr…"
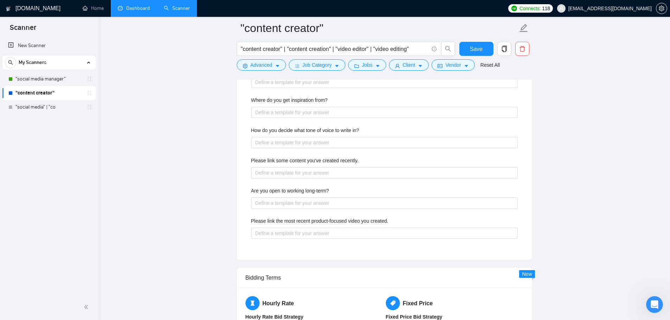
scroll to position [1174, 0]
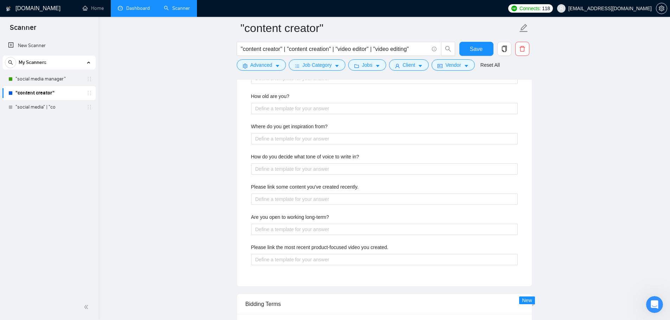
type projects "Most recently, I led end-to-end marketing strategy for [PERSON_NAME] Medical Gr…"
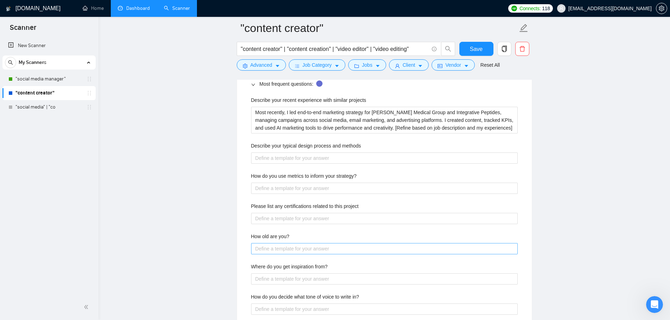
scroll to position [1033, 0]
click at [307, 157] on methods "Describe your typical design process and methods" at bounding box center [384, 158] width 267 height 11
paste methods "My process for creating high-quality, organic social content starts with unders…"
type methods "My process for creating high-quality, organic social content starts with unders…"
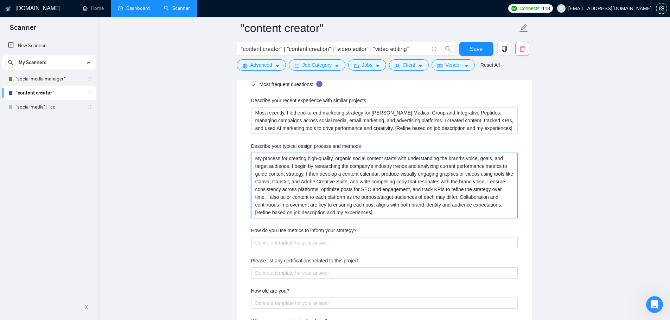
type methods "My process for creating high-quality, organic social content starts with unders…"
click at [224, 221] on main ""content creator" "content creator" | "content creation" | "video editor" | "vi…" at bounding box center [384, 122] width 549 height 2254
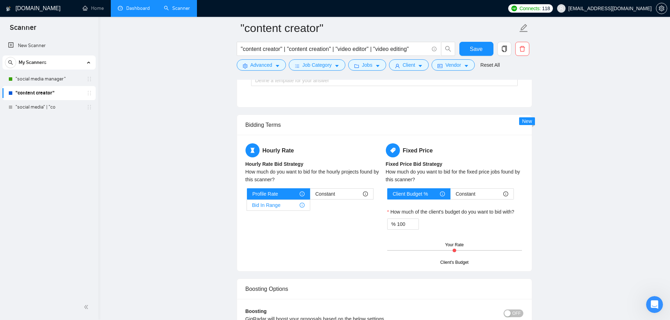
scroll to position [1420, 0]
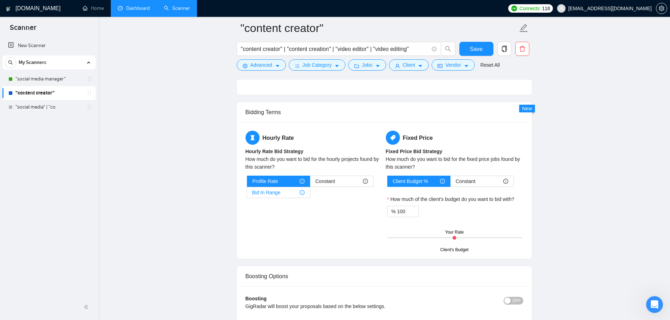
click at [283, 194] on div "Bid In Range" at bounding box center [278, 192] width 52 height 11
click at [247, 194] on input "Bid In Range" at bounding box center [247, 194] width 0 height 0
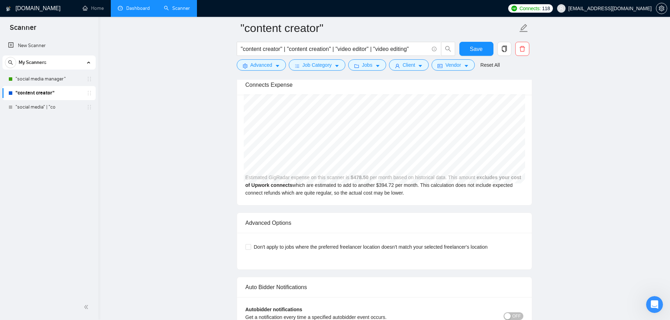
scroll to position [1842, 0]
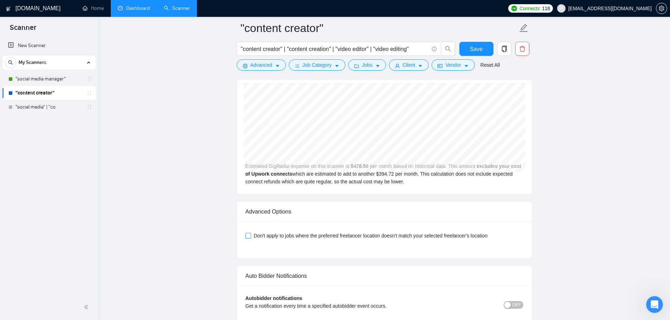
click at [428, 237] on span "Don't apply to jobs where the preferred freelancer location doesn't match your …" at bounding box center [370, 236] width 239 height 8
click at [250, 237] on input "Don't apply to jobs where the preferred freelancer location doesn't match your …" at bounding box center [247, 235] width 5 height 5
checkbox input "true"
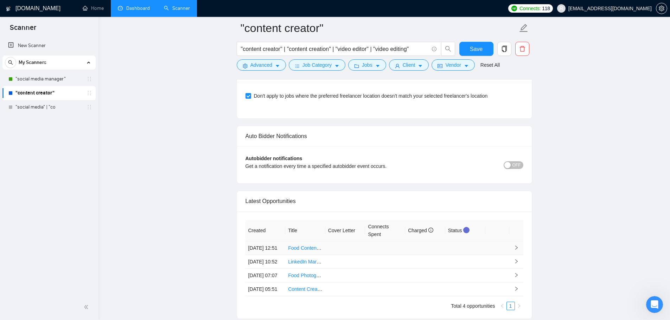
scroll to position [1982, 0]
click at [516, 163] on span "OFF" at bounding box center [516, 165] width 8 height 8
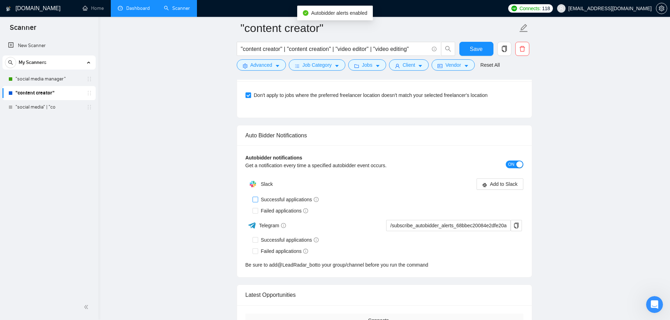
click at [297, 201] on span "Successful applications" at bounding box center [290, 200] width 64 height 8
click at [257, 201] on input "Successful applications" at bounding box center [254, 199] width 5 height 5
checkbox input "true"
click at [289, 212] on span "Failed applications" at bounding box center [284, 211] width 53 height 8
click at [257, 212] on input "Failed applications" at bounding box center [254, 210] width 5 height 5
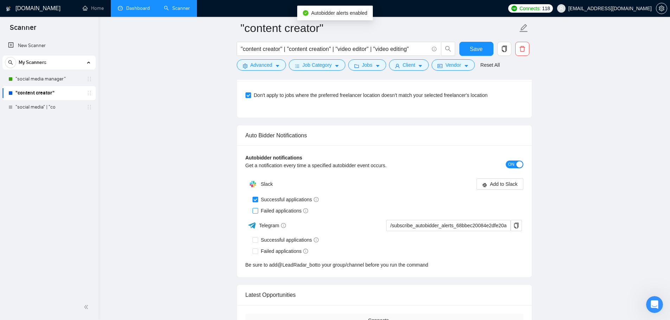
checkbox input "true"
click at [502, 187] on span "Add to Slack" at bounding box center [504, 184] width 28 height 8
click at [501, 179] on button "Add to Slack" at bounding box center [499, 184] width 47 height 11
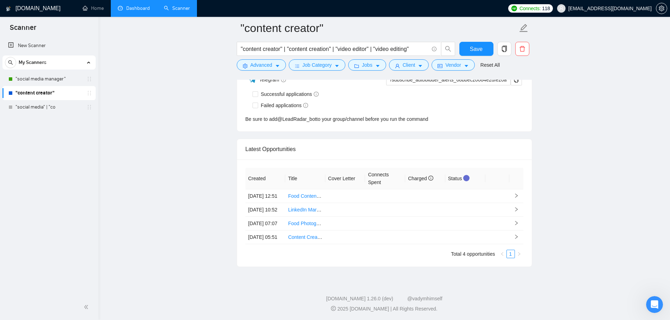
scroll to position [1760, 0]
click at [476, 50] on span "Save" at bounding box center [476, 49] width 13 height 9
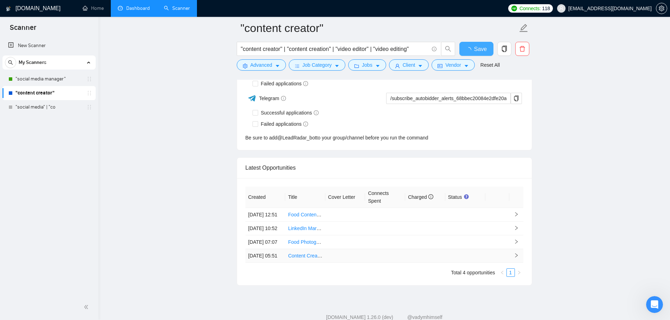
checkbox input "true"
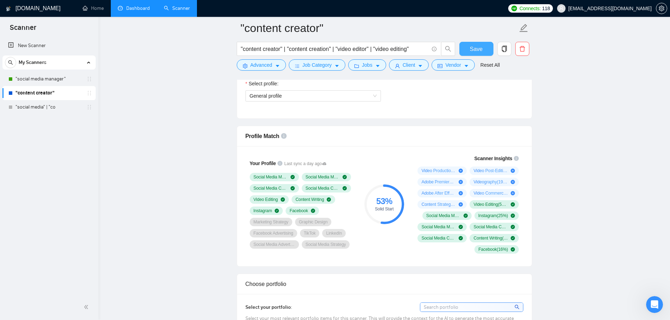
scroll to position [354, 0]
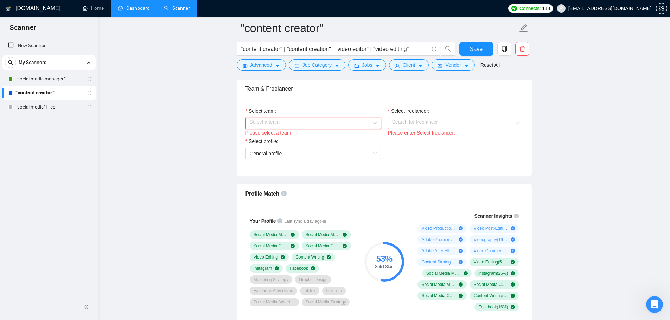
click at [310, 123] on input "Select team:" at bounding box center [311, 123] width 122 height 11
click at [307, 137] on div "Key Dons" at bounding box center [312, 137] width 127 height 8
click at [445, 122] on input "Select freelancer:" at bounding box center [453, 123] width 122 height 11
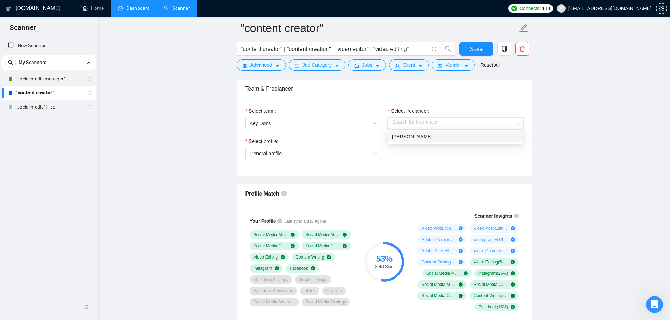
click at [417, 139] on div "[PERSON_NAME]" at bounding box center [455, 137] width 127 height 8
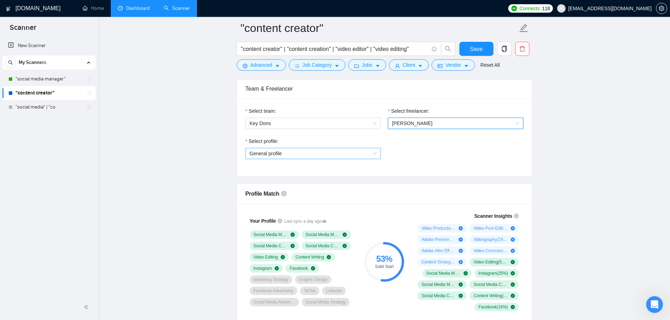
click at [351, 155] on span "General profile" at bounding box center [313, 153] width 127 height 11
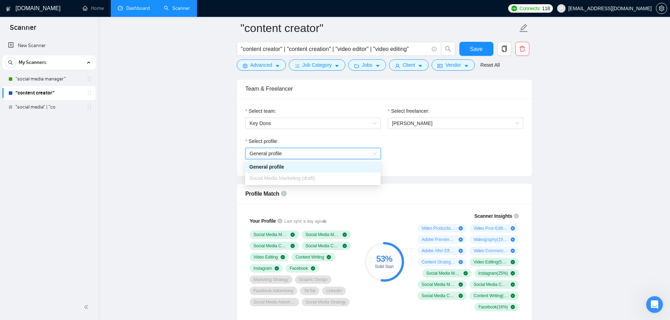
click at [353, 155] on span "General profile" at bounding box center [313, 153] width 127 height 11
click at [466, 52] on button "Save" at bounding box center [476, 49] width 34 height 14
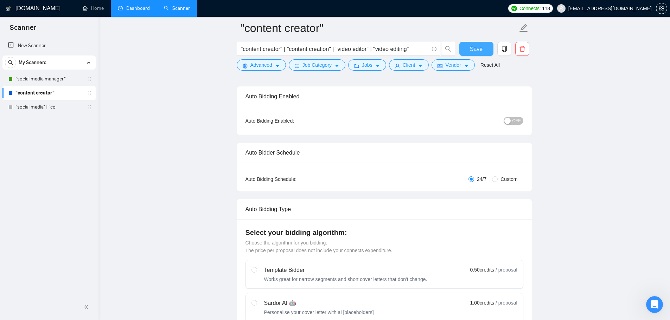
scroll to position [0, 0]
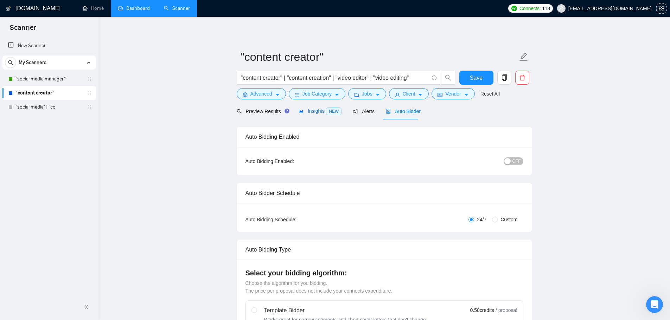
click at [311, 114] on span "Insights NEW" at bounding box center [320, 111] width 43 height 6
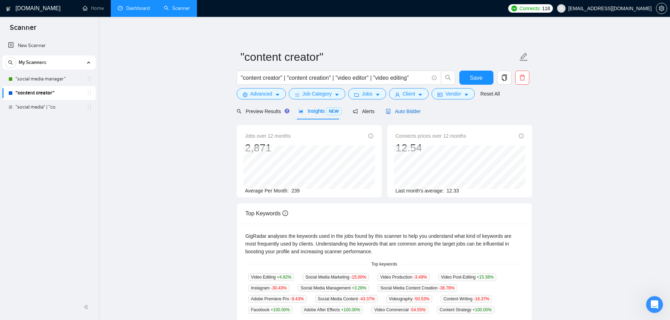
click at [405, 111] on span "Auto Bidder" at bounding box center [403, 112] width 35 height 6
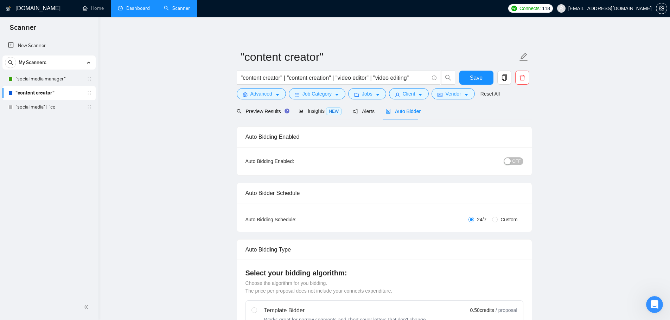
checkbox input "true"
click at [365, 116] on div "Alerts" at bounding box center [364, 111] width 22 height 17
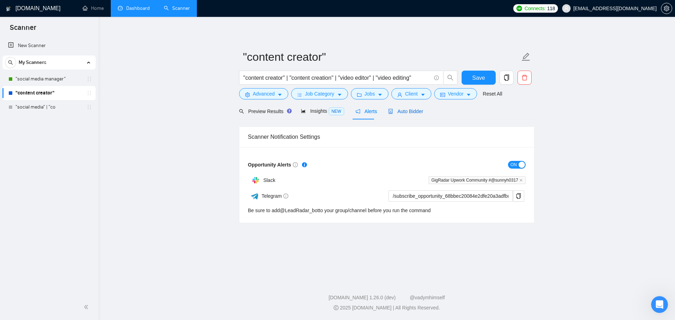
click at [409, 109] on span "Auto Bidder" at bounding box center [405, 112] width 35 height 6
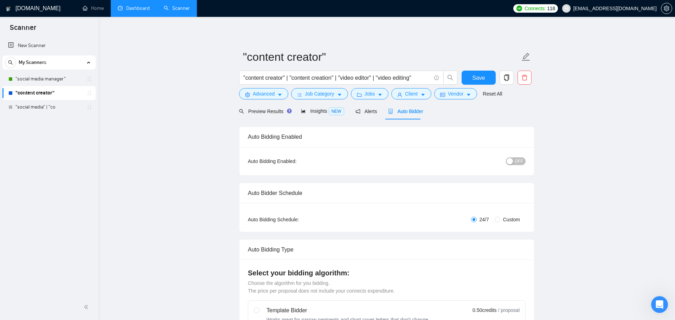
checkbox input "true"
click at [308, 111] on span "Insights NEW" at bounding box center [320, 111] width 43 height 6
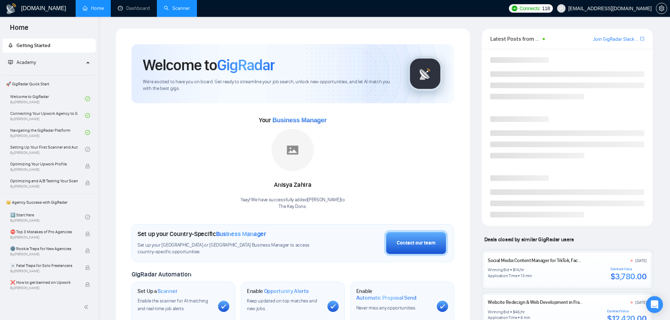
click at [178, 10] on link "Scanner" at bounding box center [177, 8] width 26 height 6
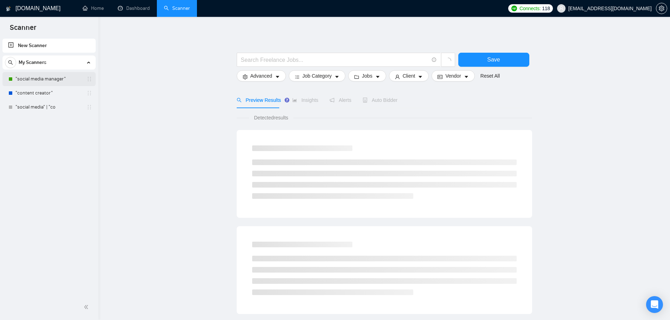
click at [55, 81] on link ""social media manager"" at bounding box center [48, 79] width 67 height 14
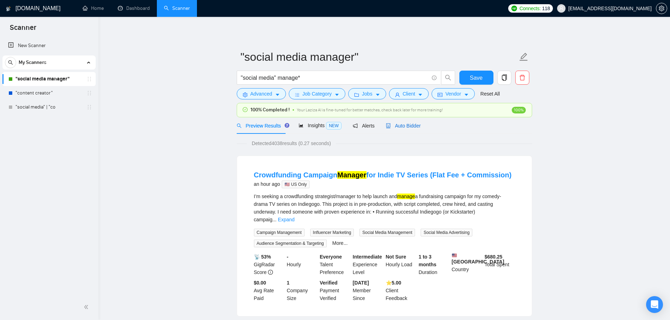
click at [393, 123] on span "Auto Bidder" at bounding box center [403, 126] width 35 height 6
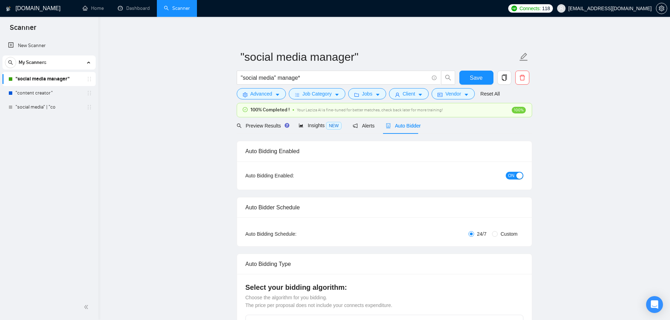
checkbox input "true"
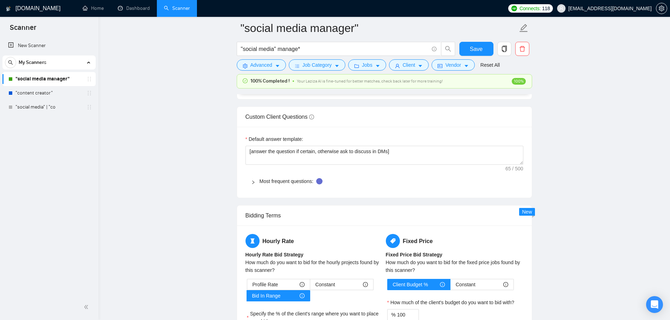
scroll to position [1020, 0]
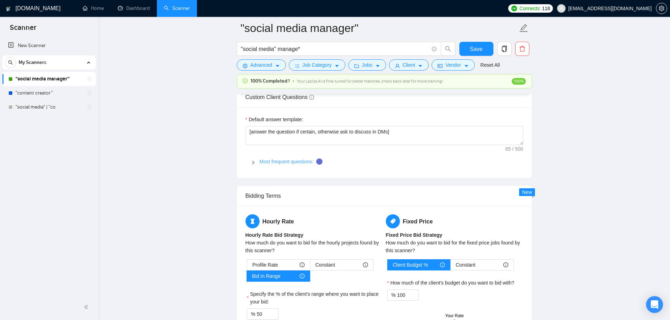
click at [276, 164] on link "Most frequent questions:" at bounding box center [286, 162] width 54 height 6
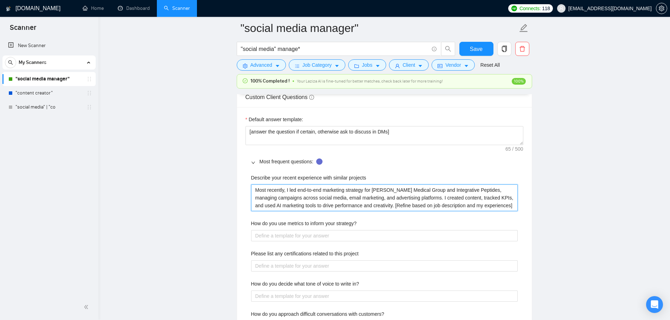
drag, startPoint x: 256, startPoint y: 191, endPoint x: 527, endPoint y: 210, distance: 271.8
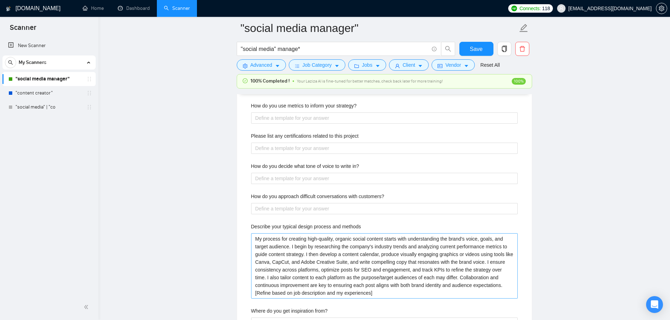
scroll to position [1195, 0]
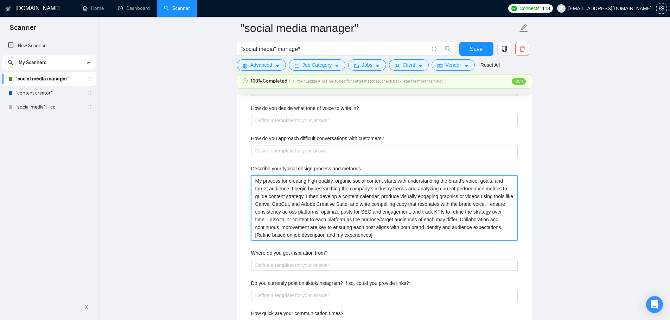
drag, startPoint x: 351, startPoint y: 237, endPoint x: 250, endPoint y: 184, distance: 113.7
click at [250, 184] on div "Describe your recent experience with similar projects Most recently, I led end-…" at bounding box center [384, 184] width 278 height 380
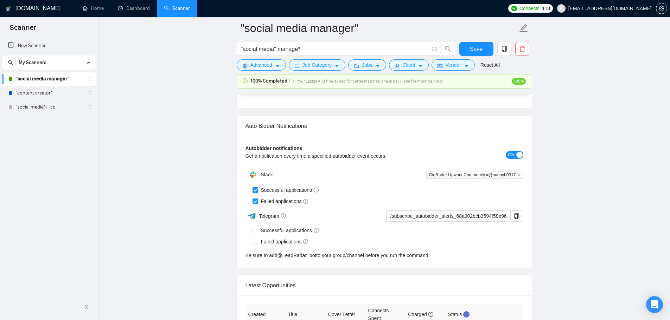
scroll to position [2074, 0]
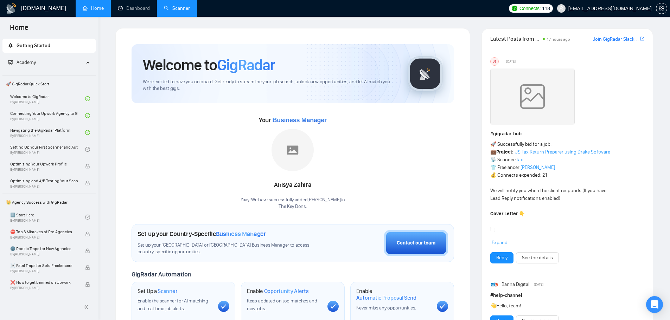
click at [180, 7] on link "Scanner" at bounding box center [177, 8] width 26 height 6
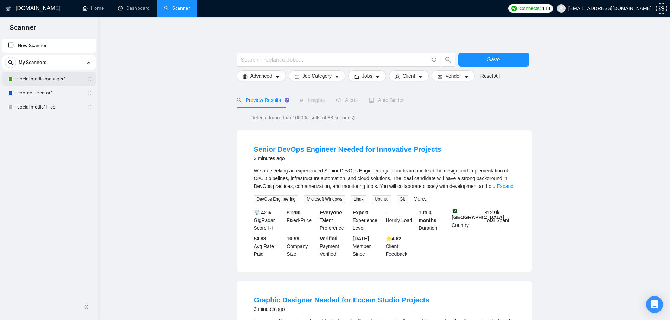
click at [50, 80] on link ""social media manager"" at bounding box center [48, 79] width 67 height 14
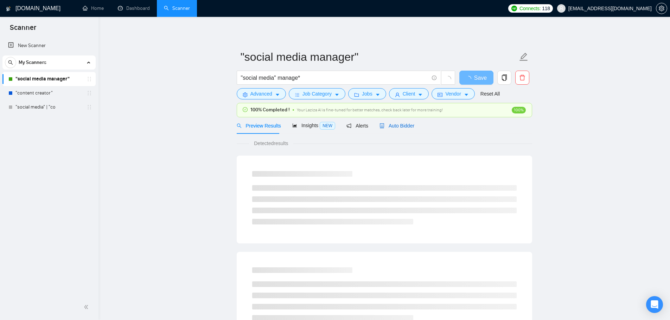
click at [409, 124] on span "Auto Bidder" at bounding box center [396, 126] width 35 height 6
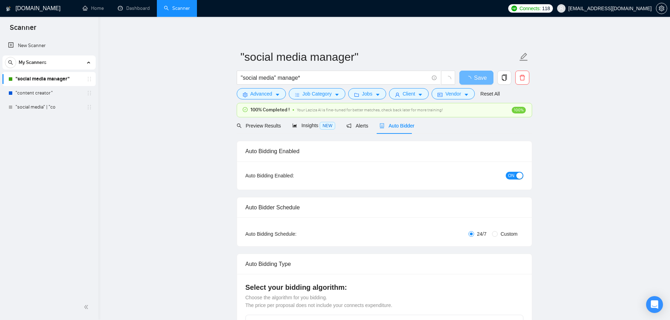
checkbox input "true"
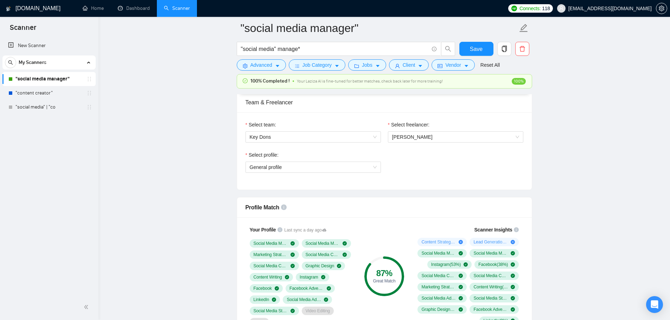
scroll to position [352, 0]
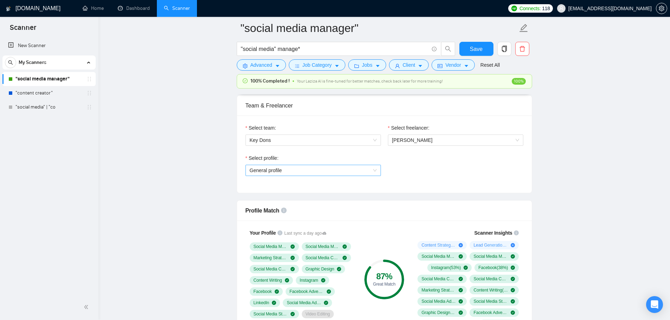
click at [298, 171] on span "General profile" at bounding box center [313, 170] width 127 height 11
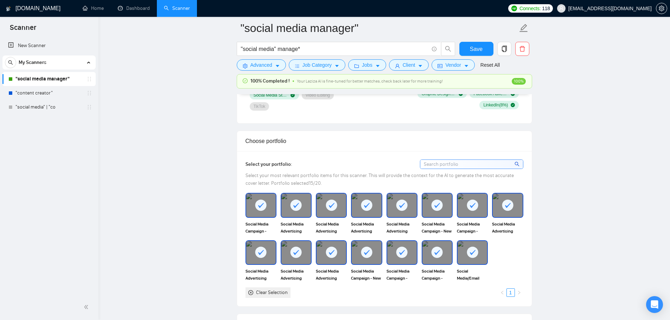
scroll to position [457, 0]
